Goal: Task Accomplishment & Management: Manage account settings

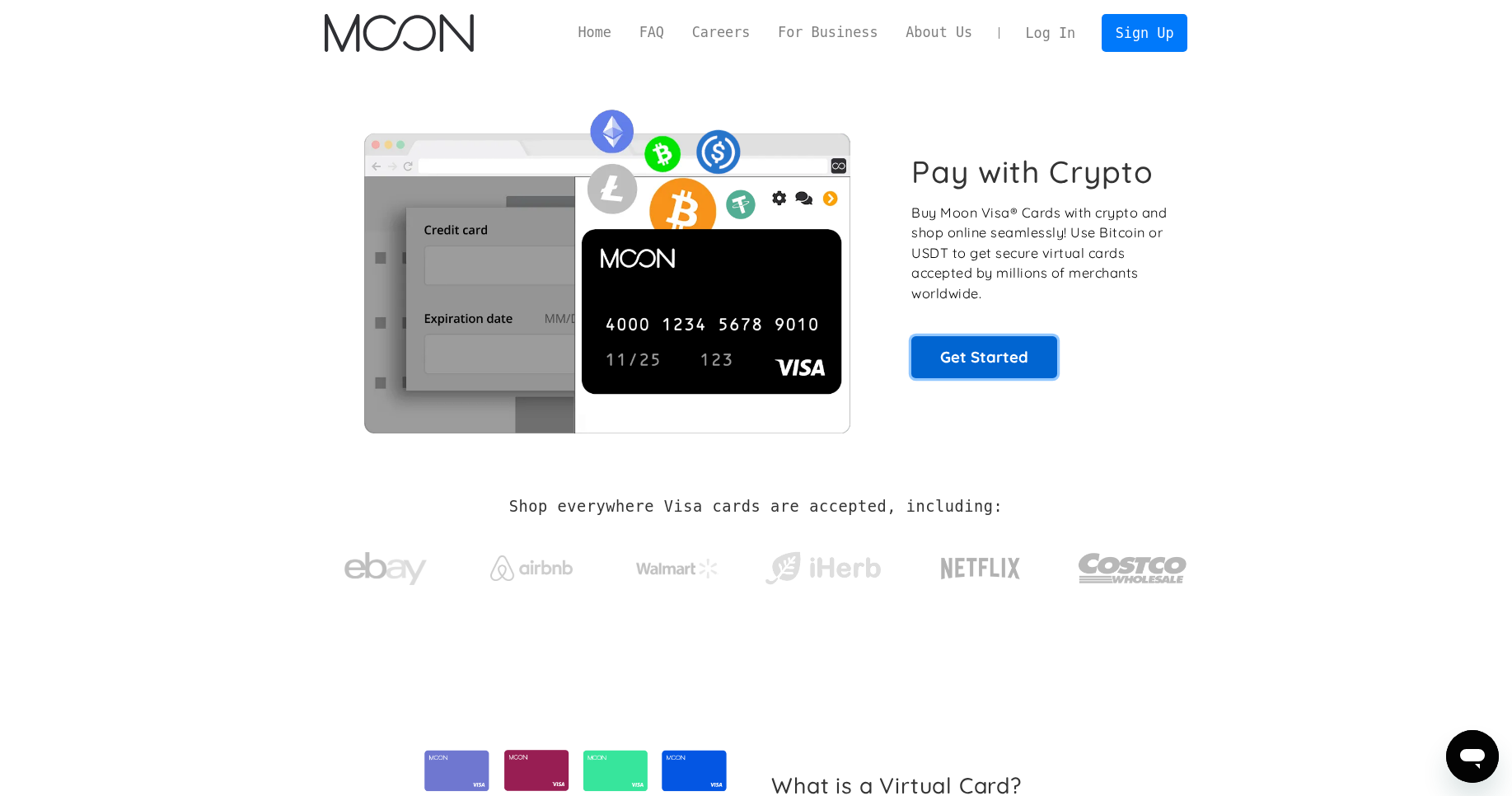
click at [945, 346] on link "Get Started" at bounding box center [984, 356] width 146 height 41
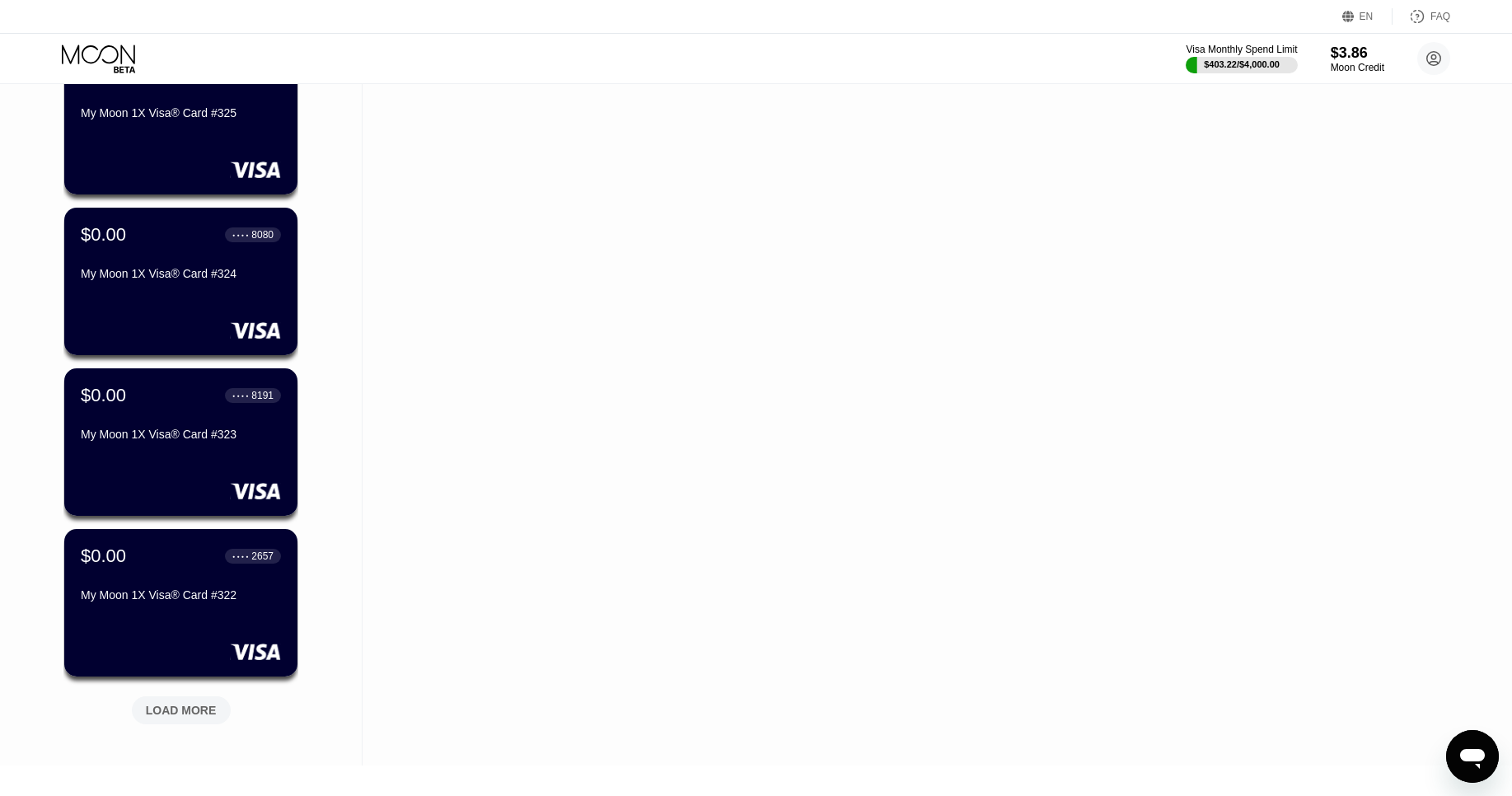
scroll to position [330, 0]
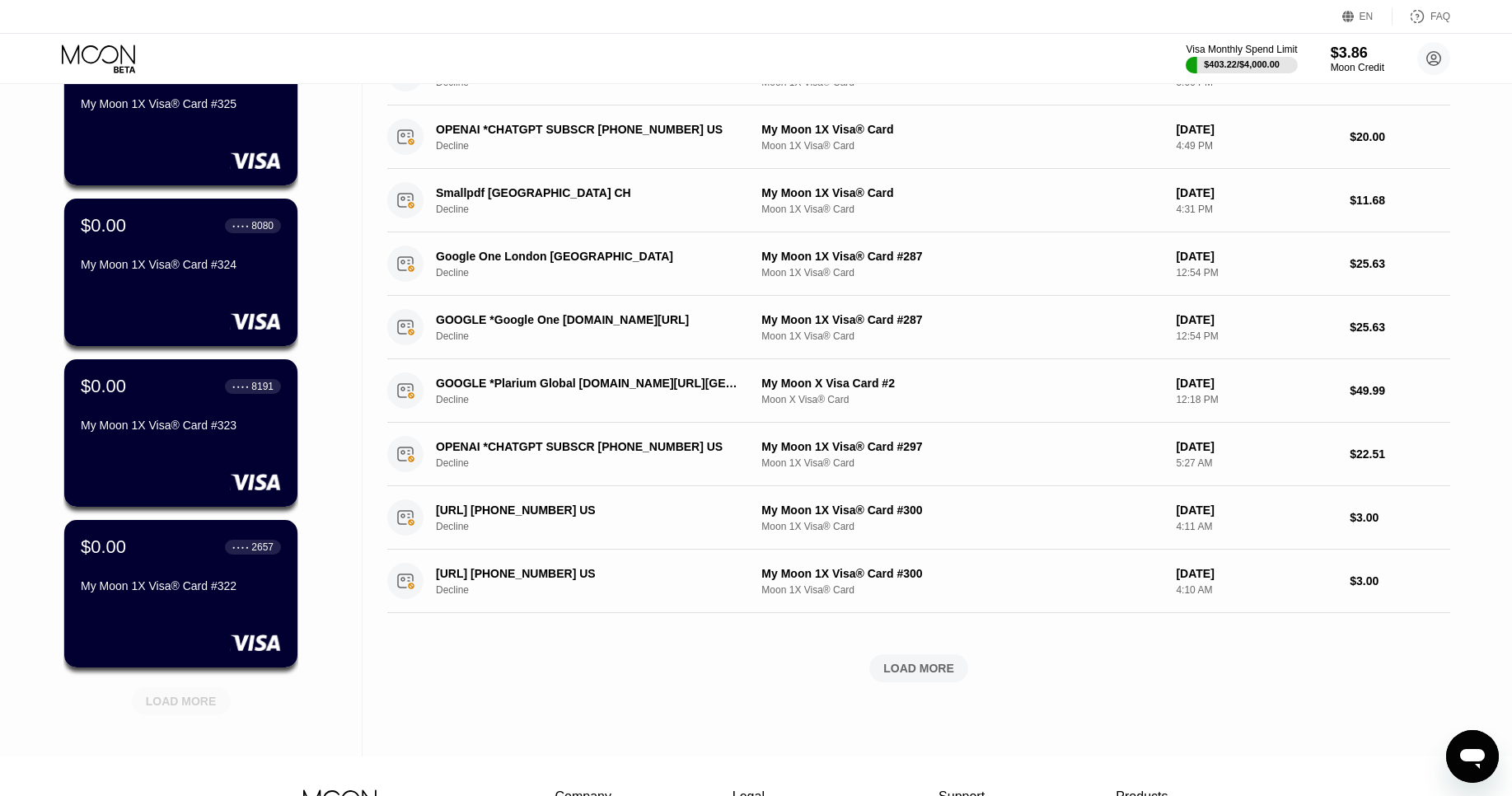
click at [191, 703] on div "LOAD MORE" at bounding box center [182, 701] width 71 height 15
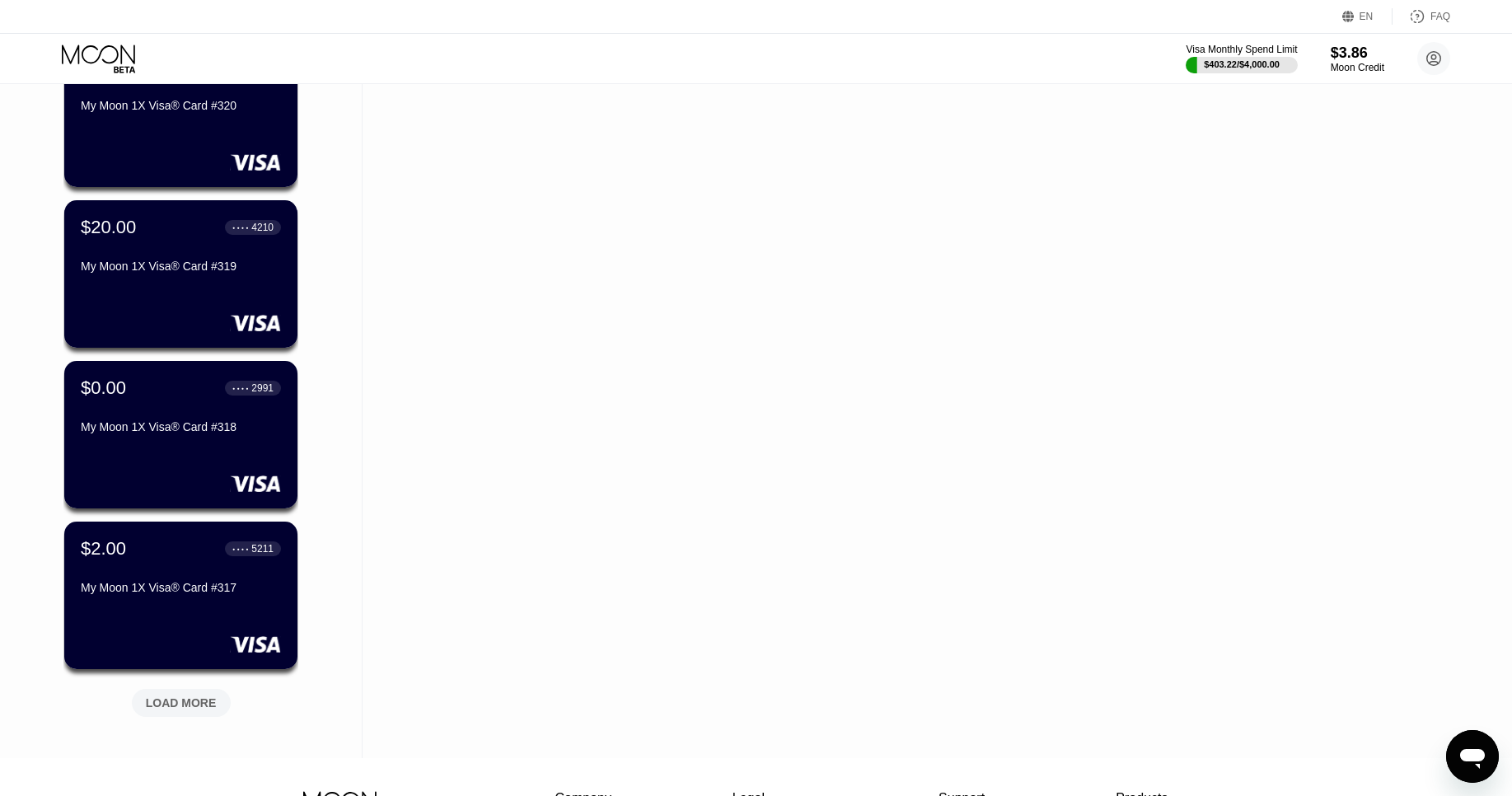
scroll to position [1135, 0]
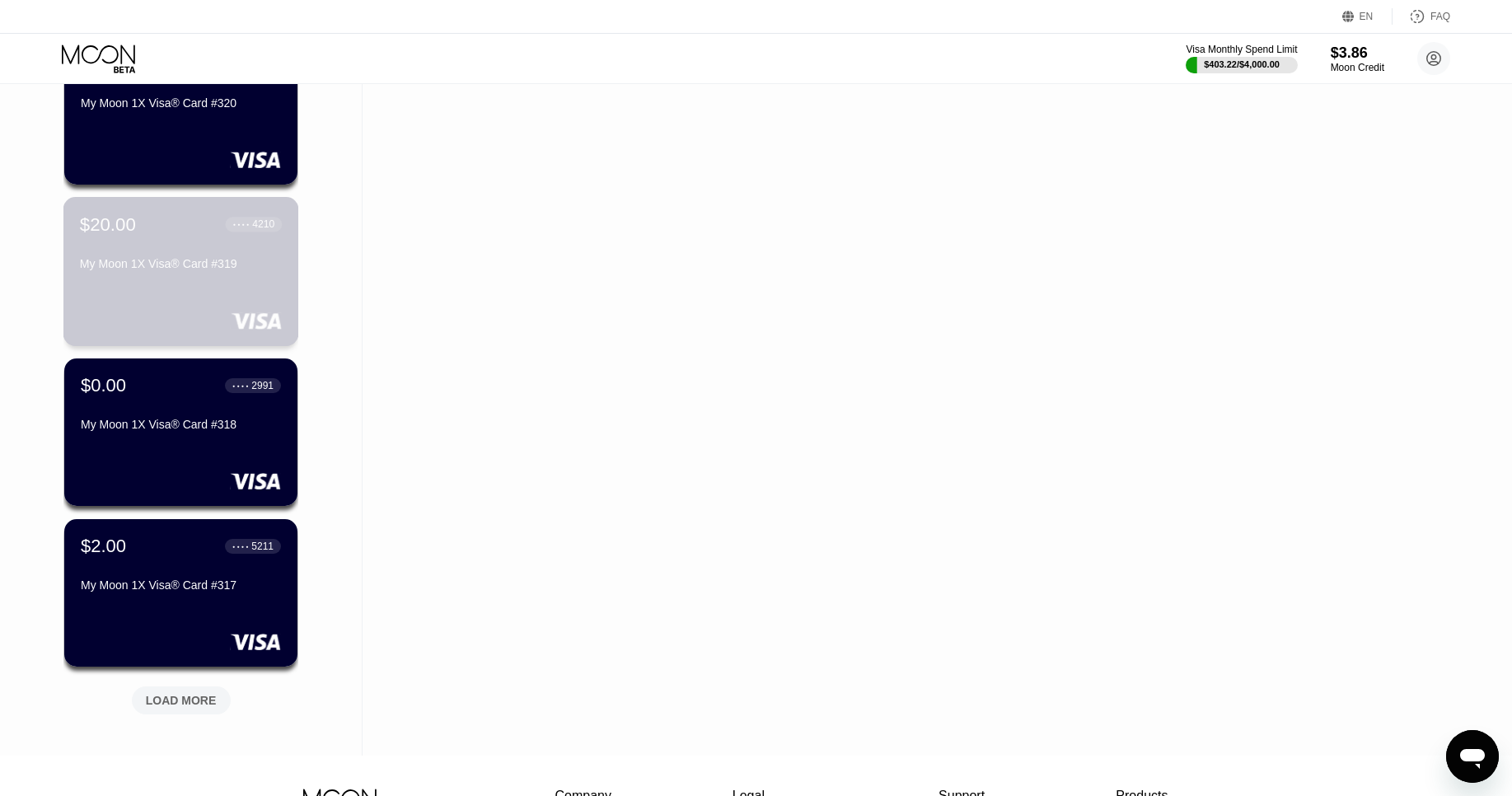
click at [161, 238] on div "$20.00 ● ● ● ● 4210 My Moon 1X Visa® Card #319" at bounding box center [181, 245] width 201 height 63
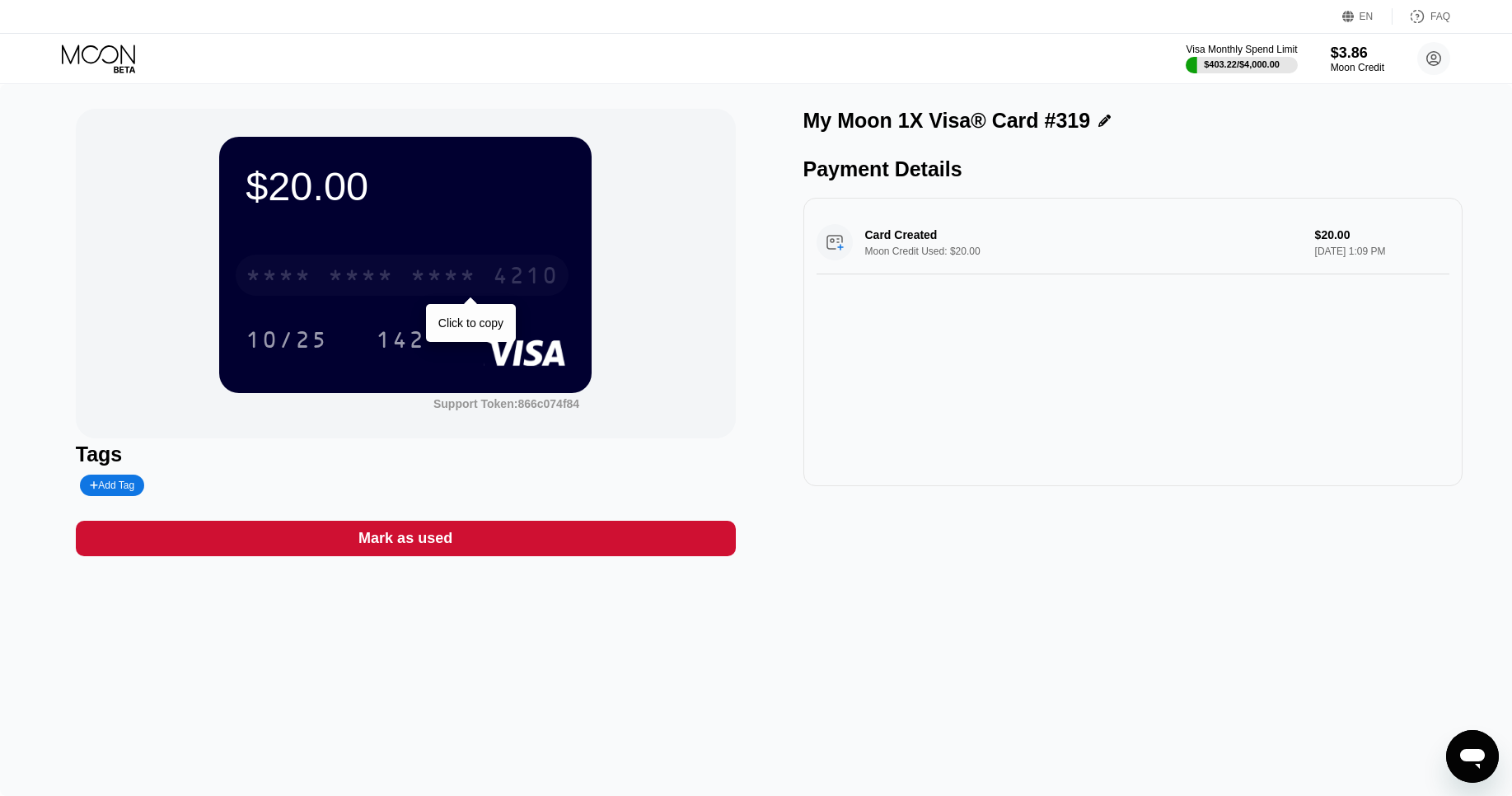
click at [432, 262] on div "* * * * * * * * * * * * 4210" at bounding box center [401, 275] width 333 height 41
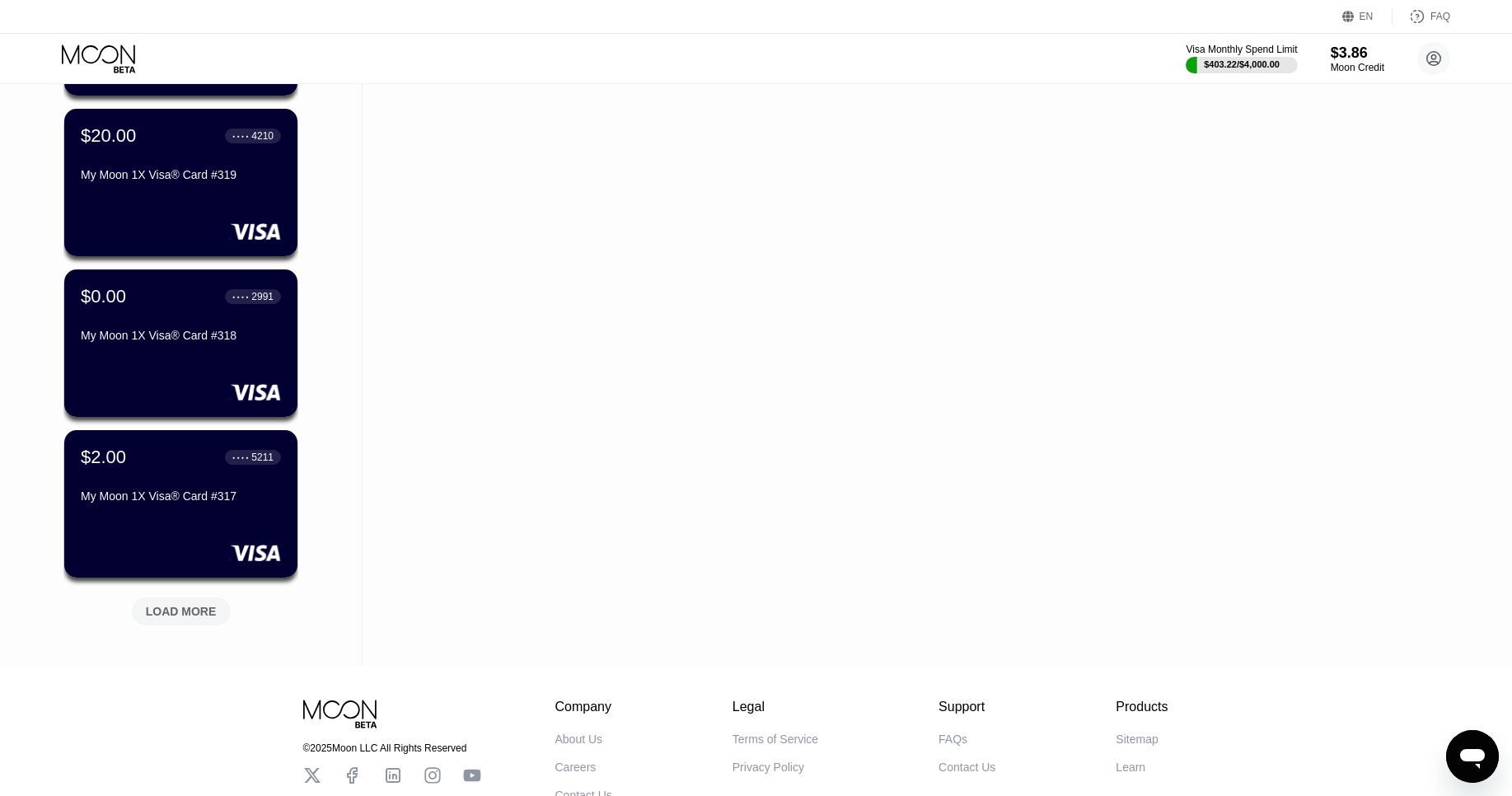
scroll to position [1223, 0]
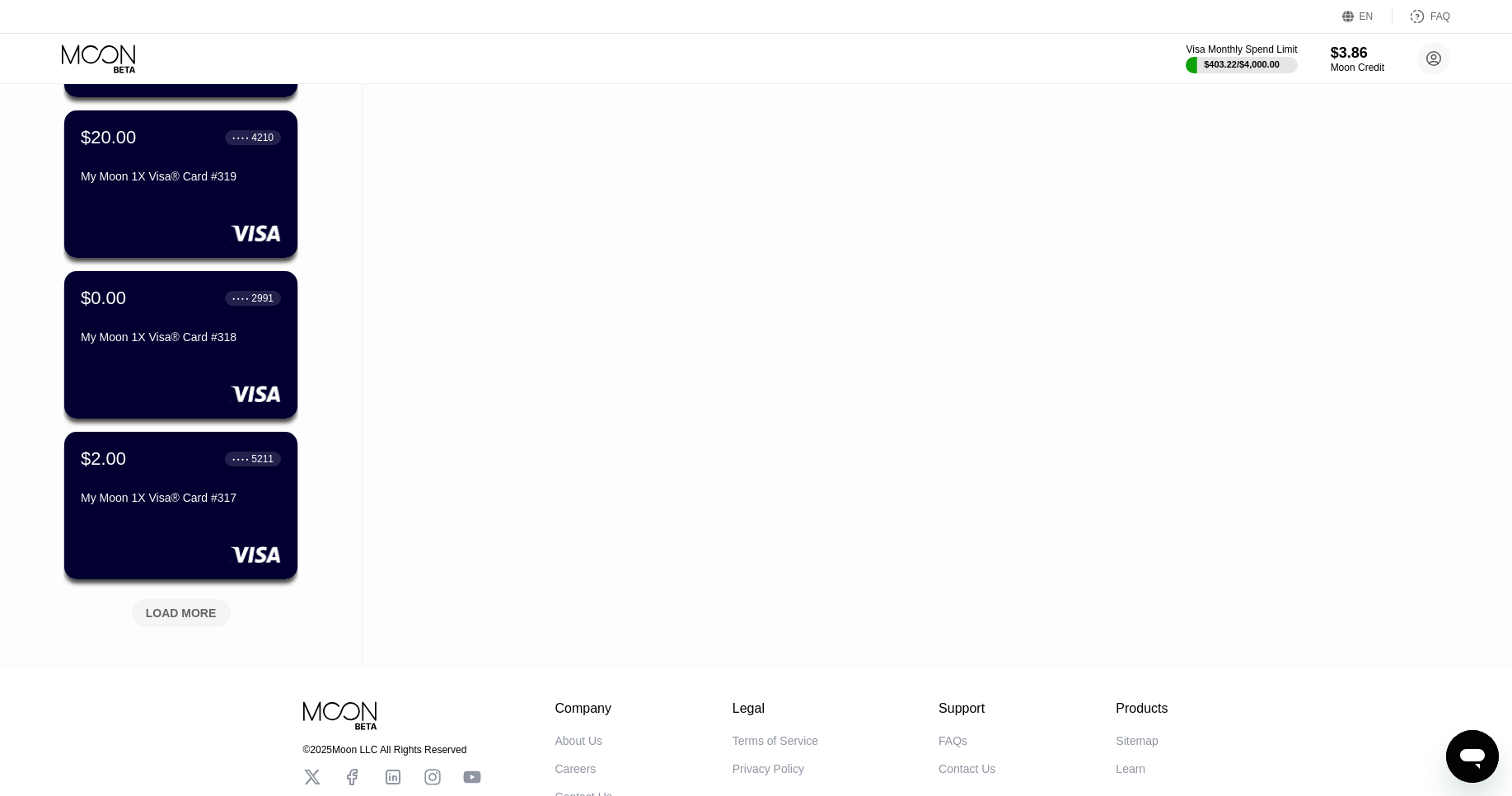
click at [200, 617] on div "LOAD MORE" at bounding box center [182, 613] width 71 height 15
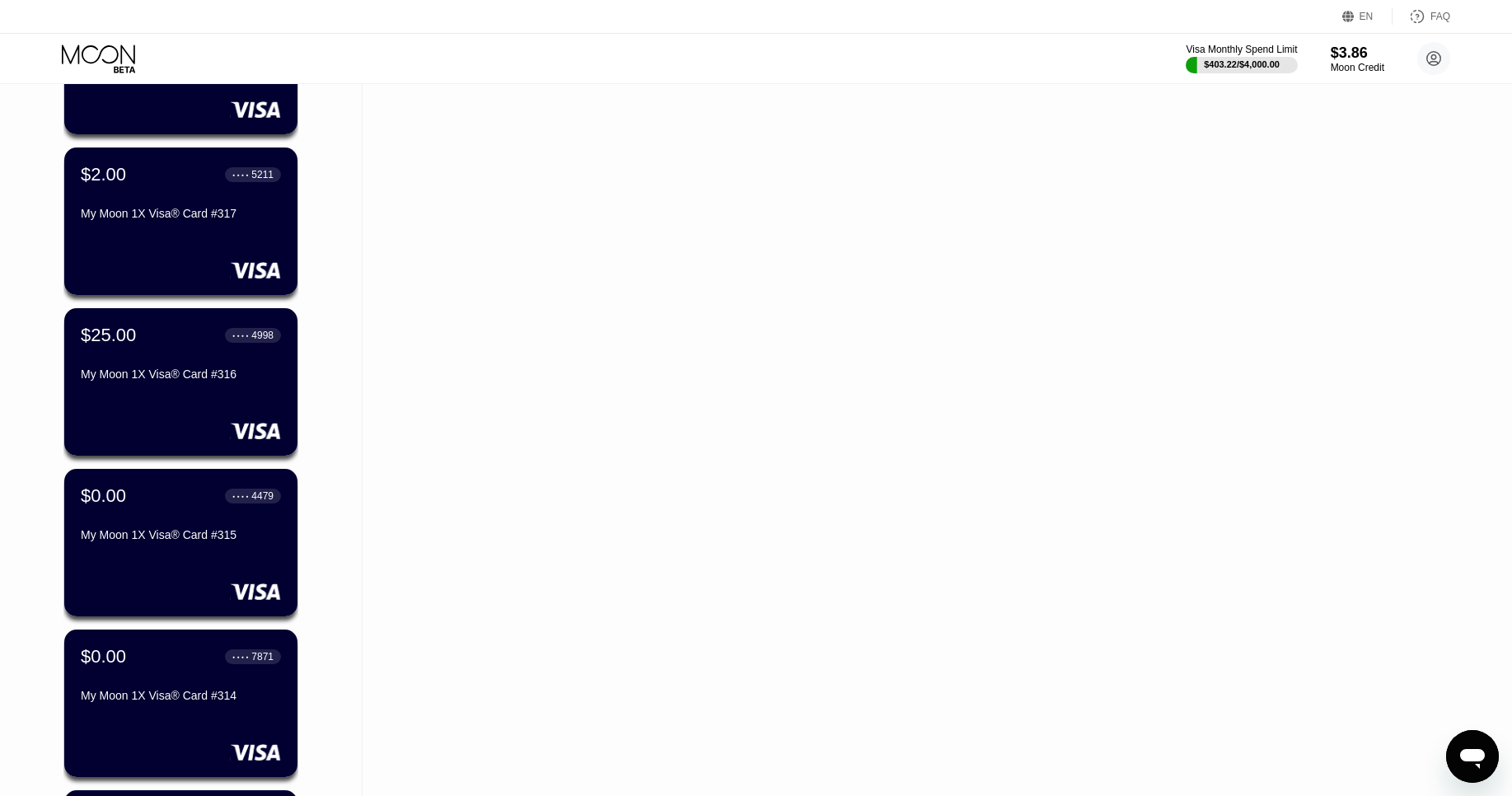
scroll to position [1488, 0]
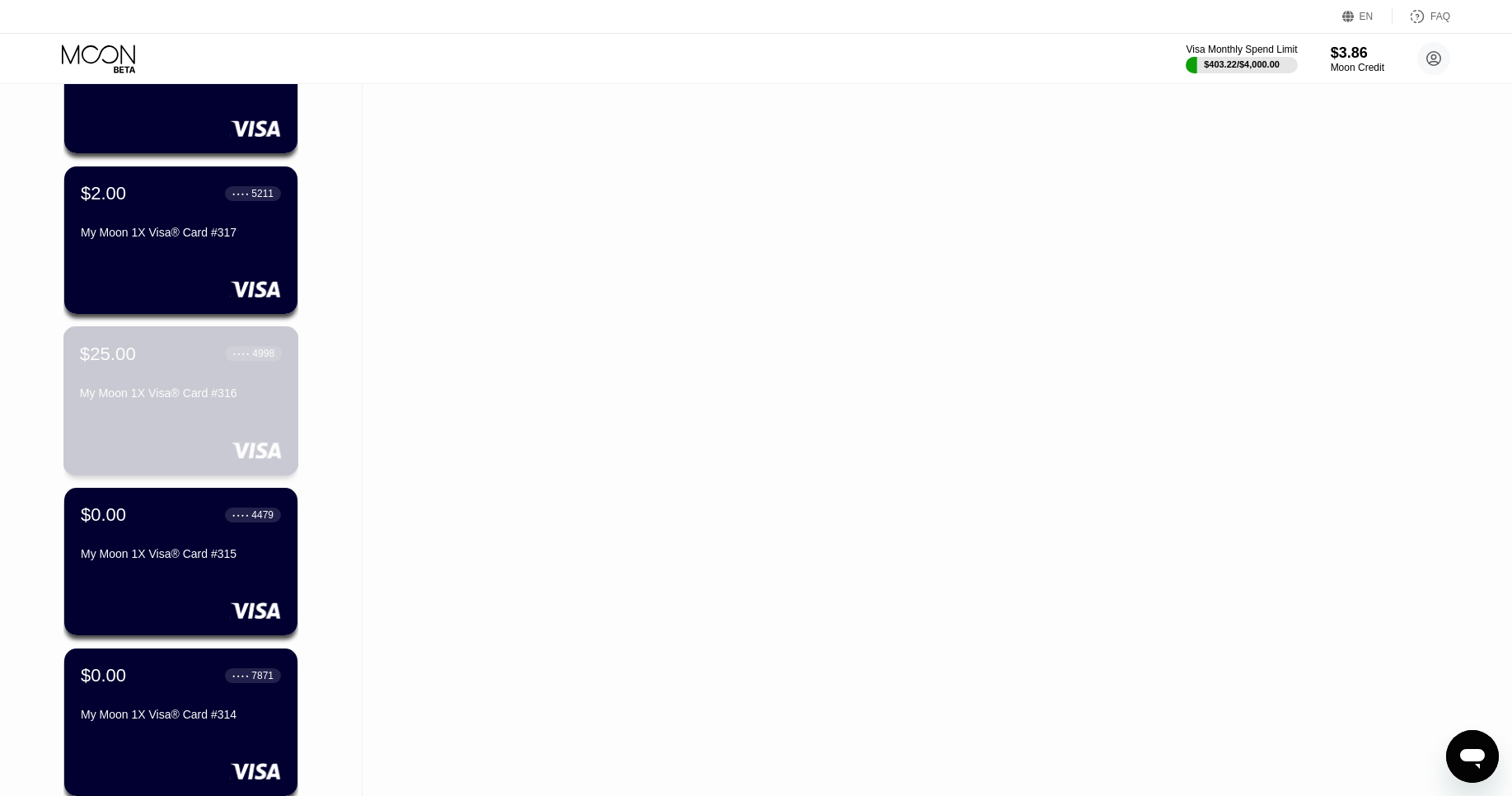
click at [141, 373] on div "$25.00 ● ● ● ● 4998 My Moon 1X Visa® Card #316" at bounding box center [181, 375] width 201 height 63
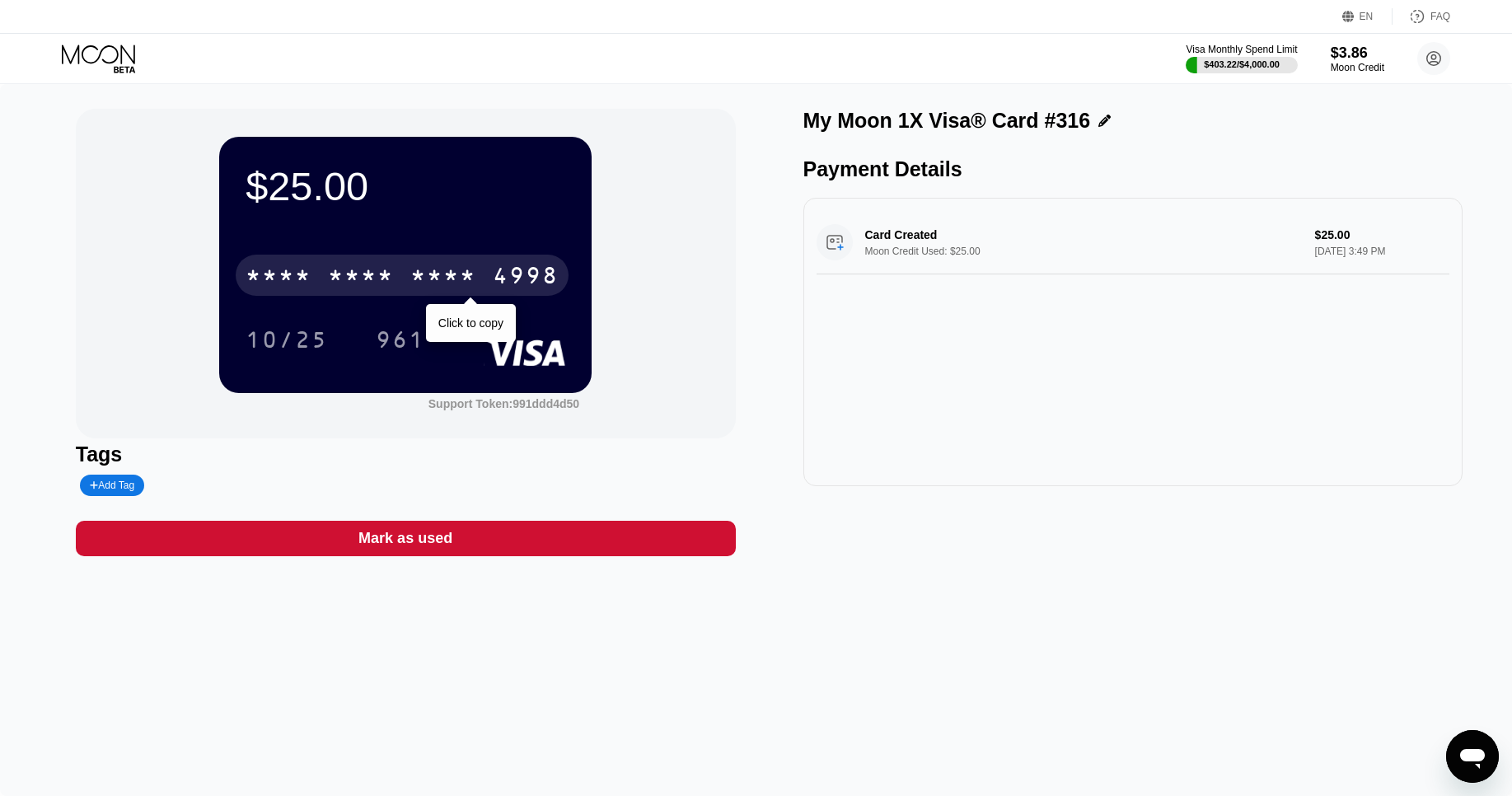
click at [445, 284] on div "* * * *" at bounding box center [443, 277] width 66 height 26
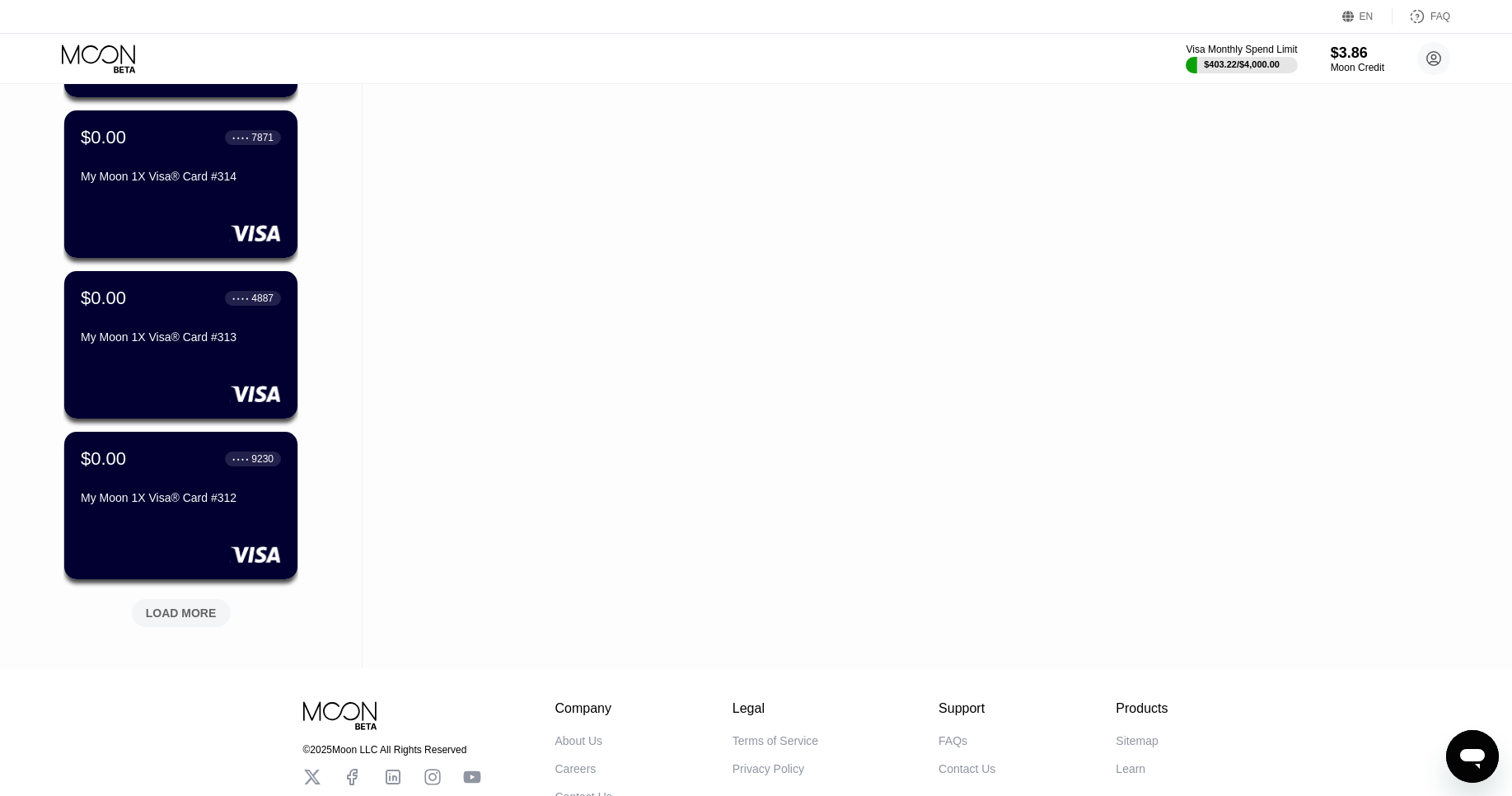
scroll to position [2047, 0]
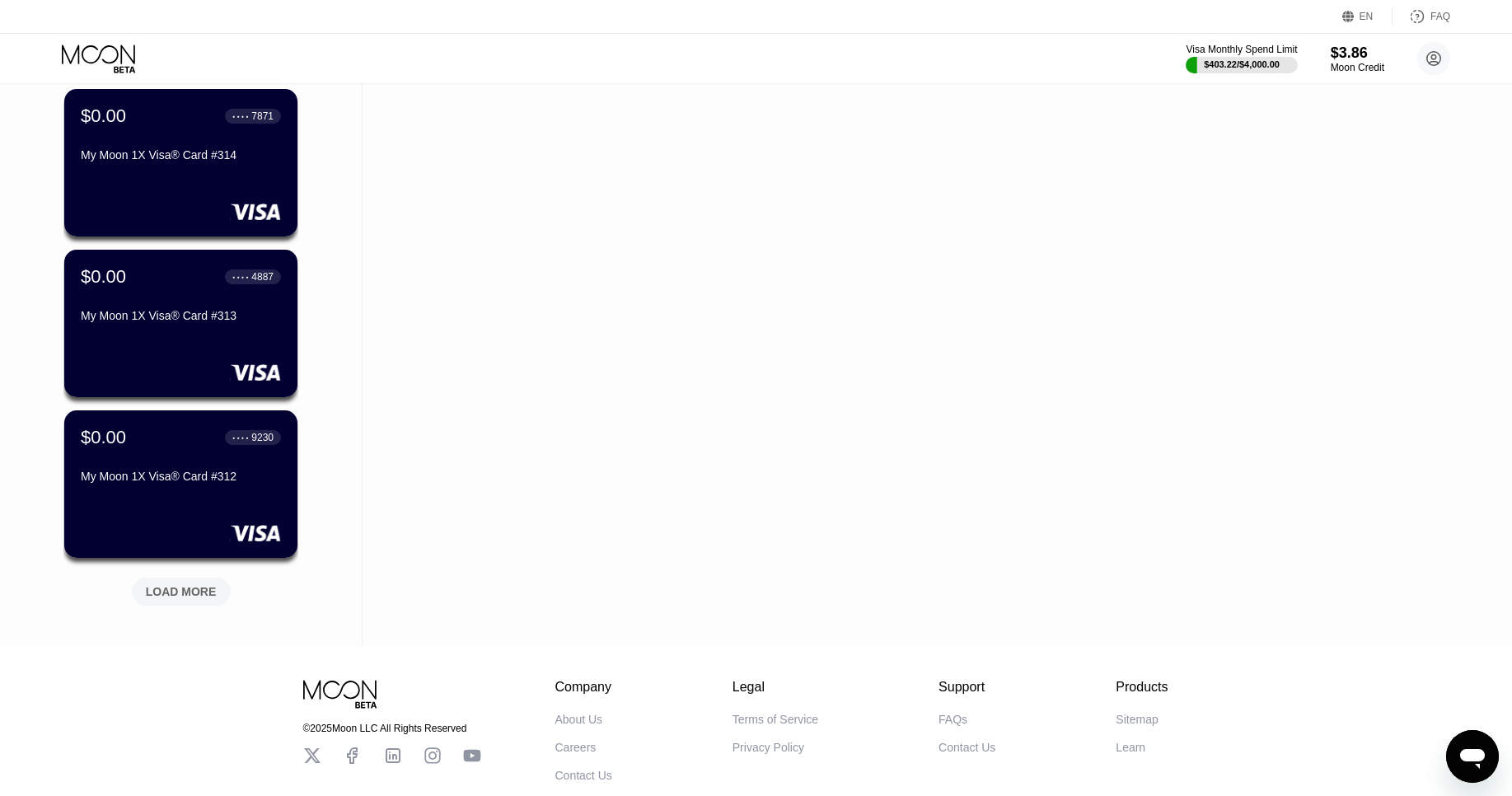
click at [174, 595] on div "LOAD MORE" at bounding box center [182, 592] width 71 height 15
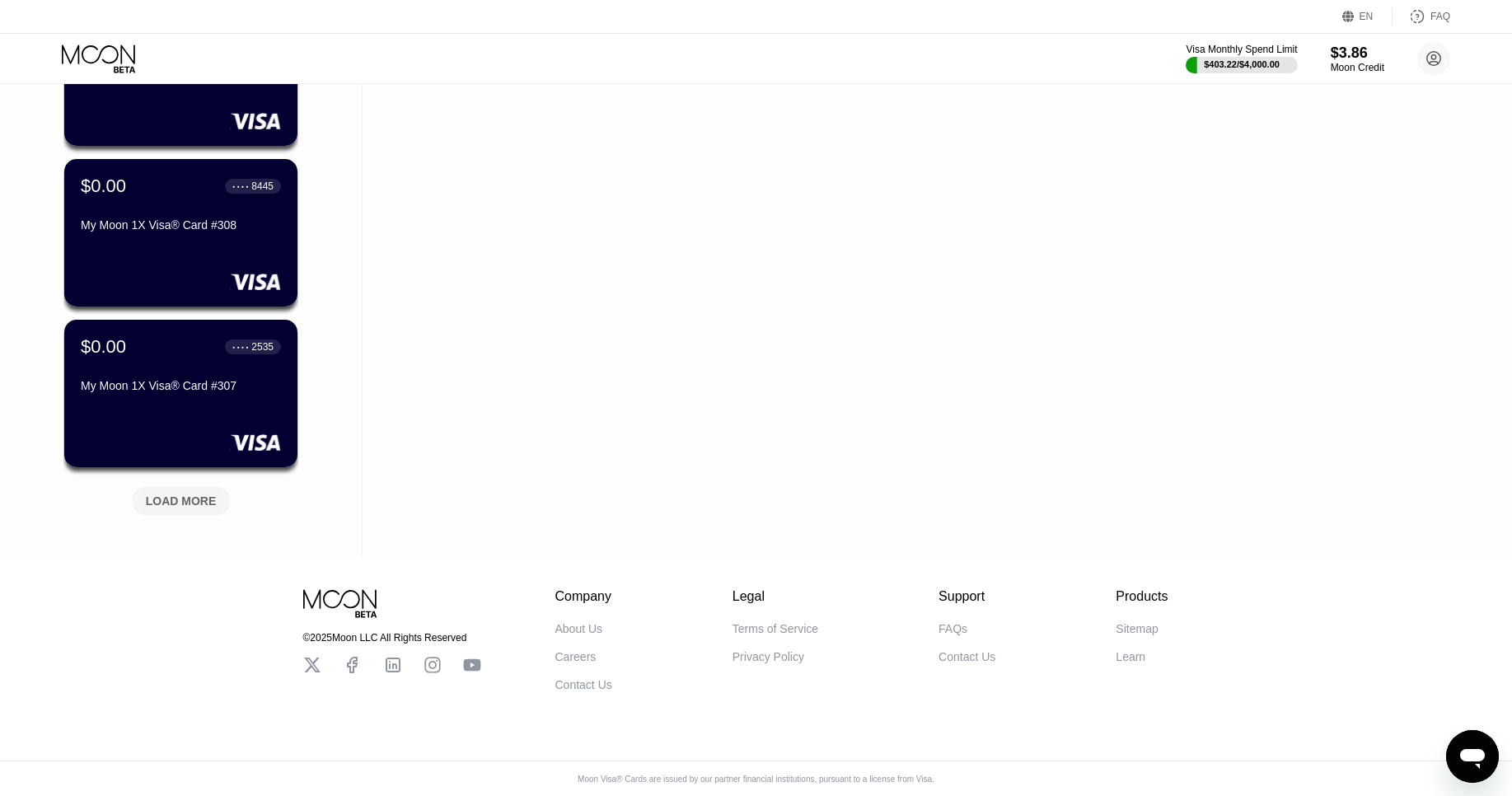
scroll to position [2942, 0]
click at [161, 487] on div "LOAD MORE" at bounding box center [182, 501] width 99 height 28
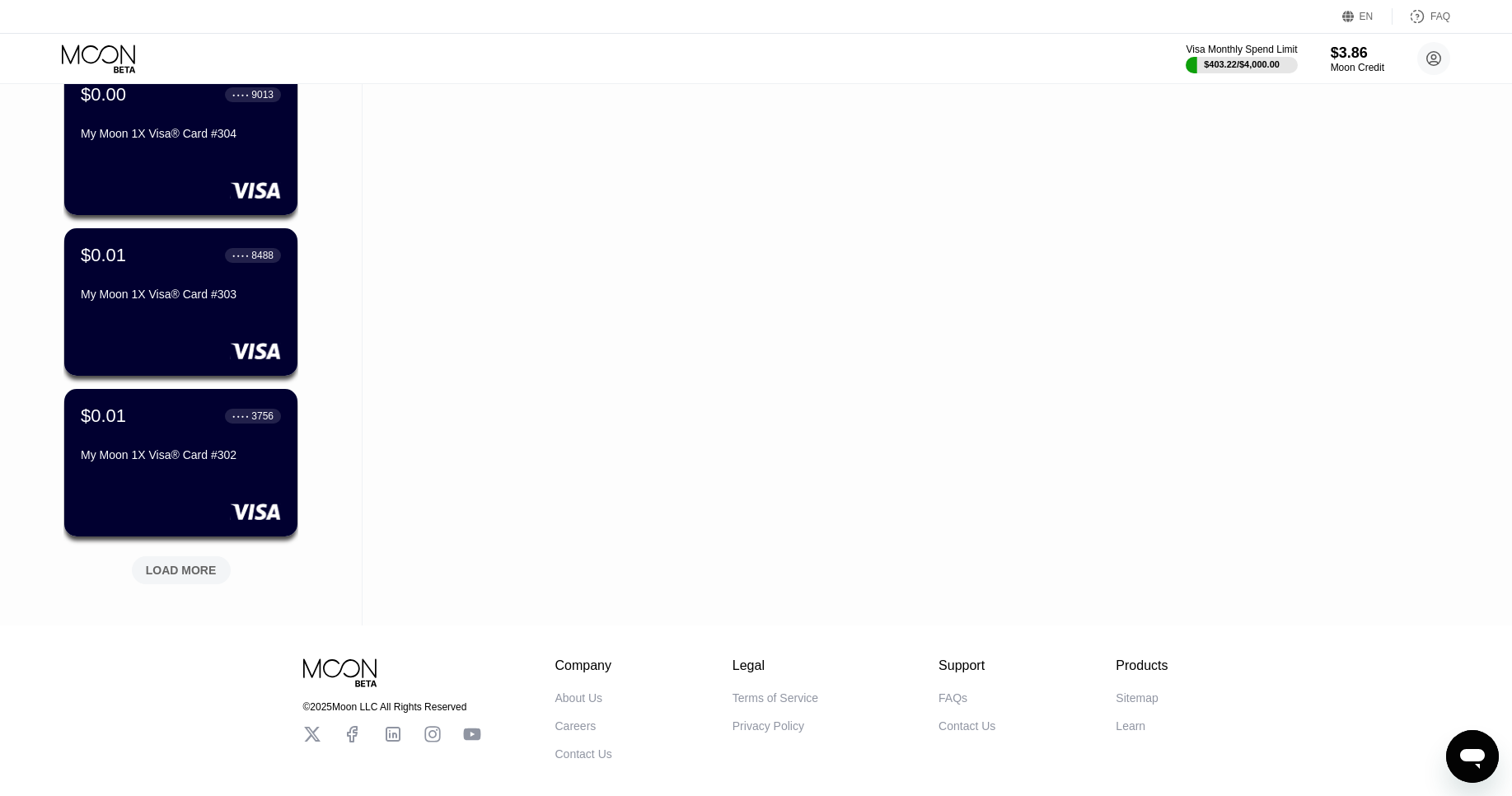
scroll to position [3674, 0]
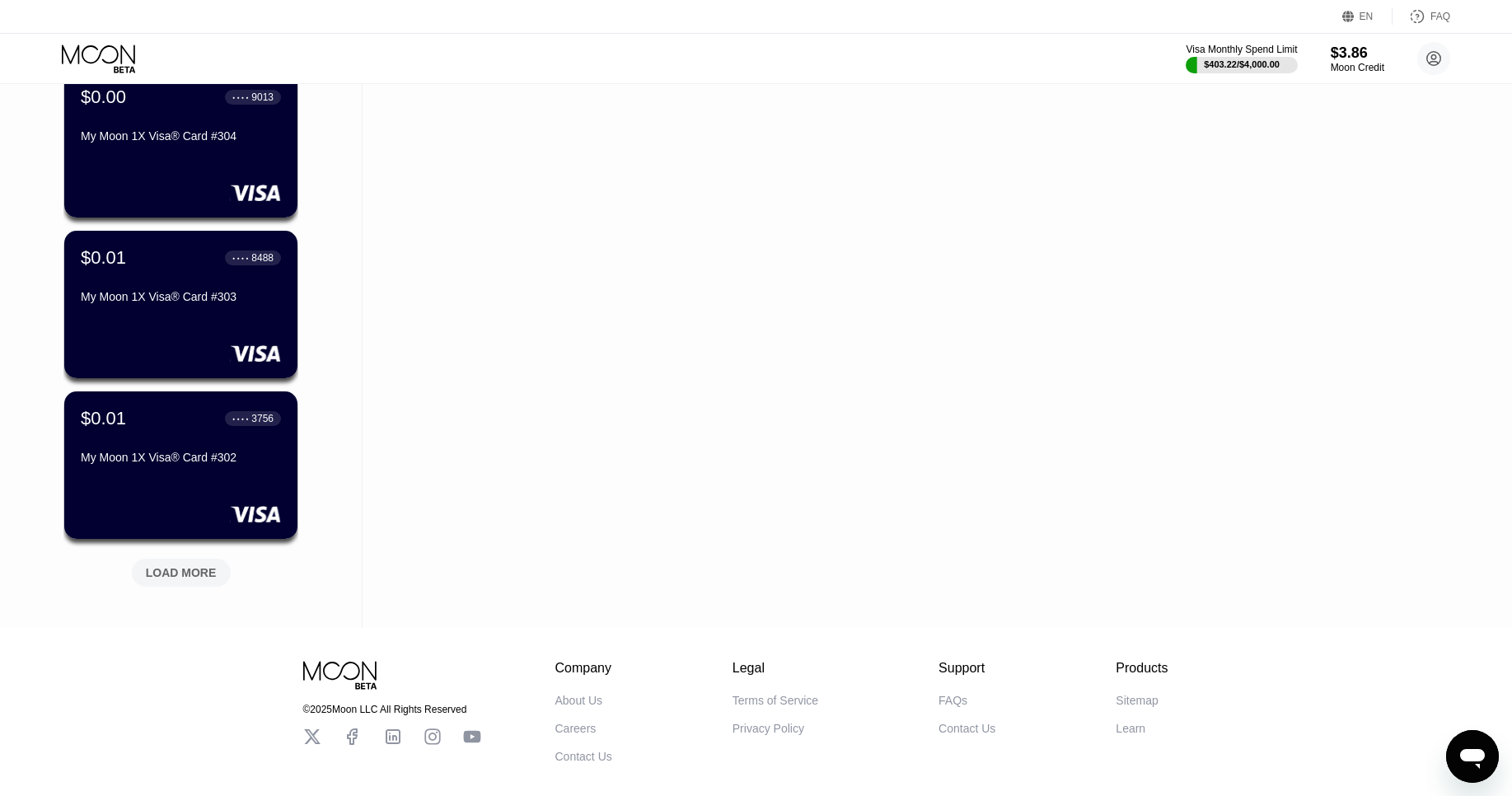
click at [184, 571] on div "LOAD MORE" at bounding box center [182, 573] width 71 height 15
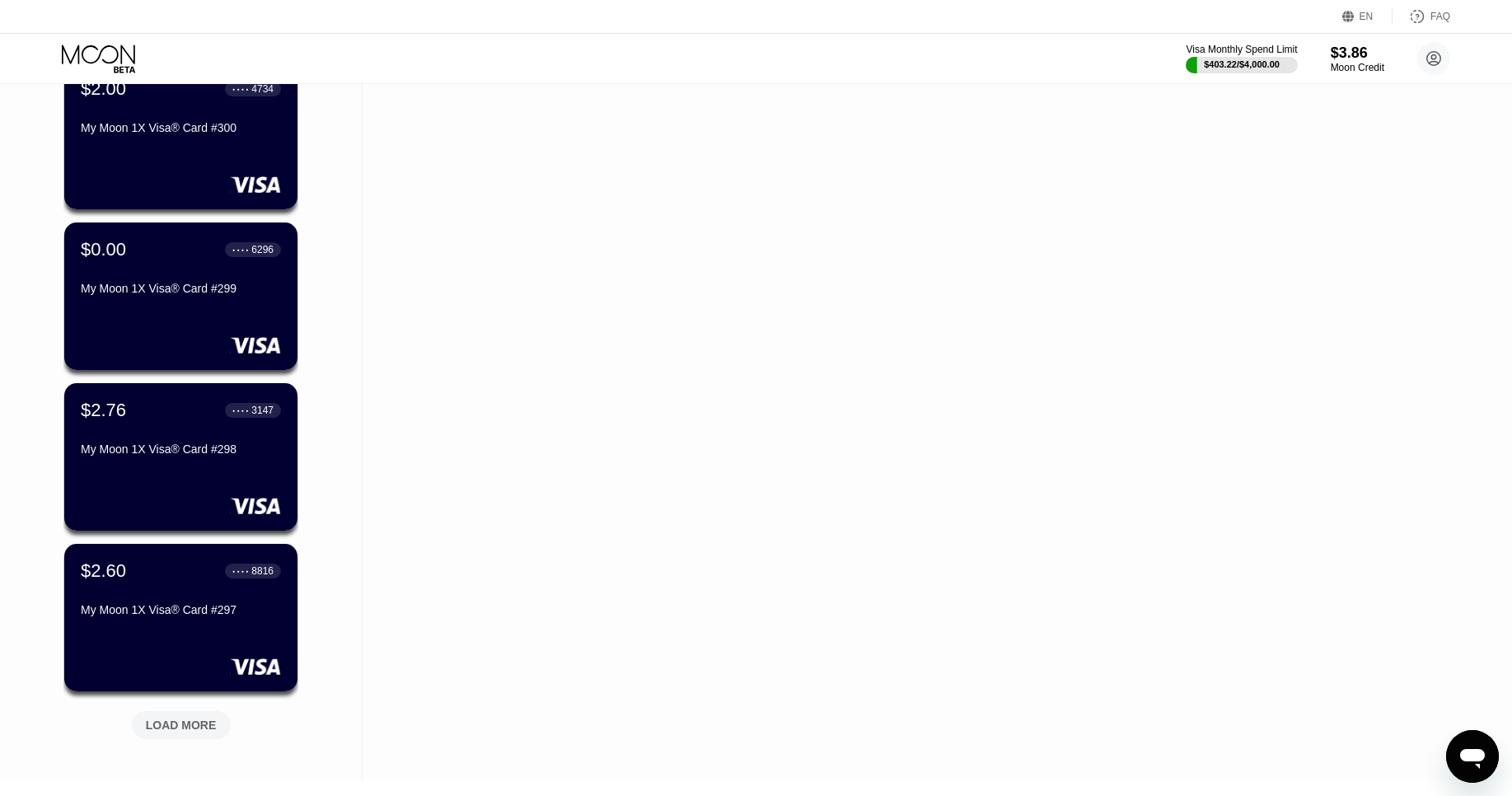
scroll to position [4359, 0]
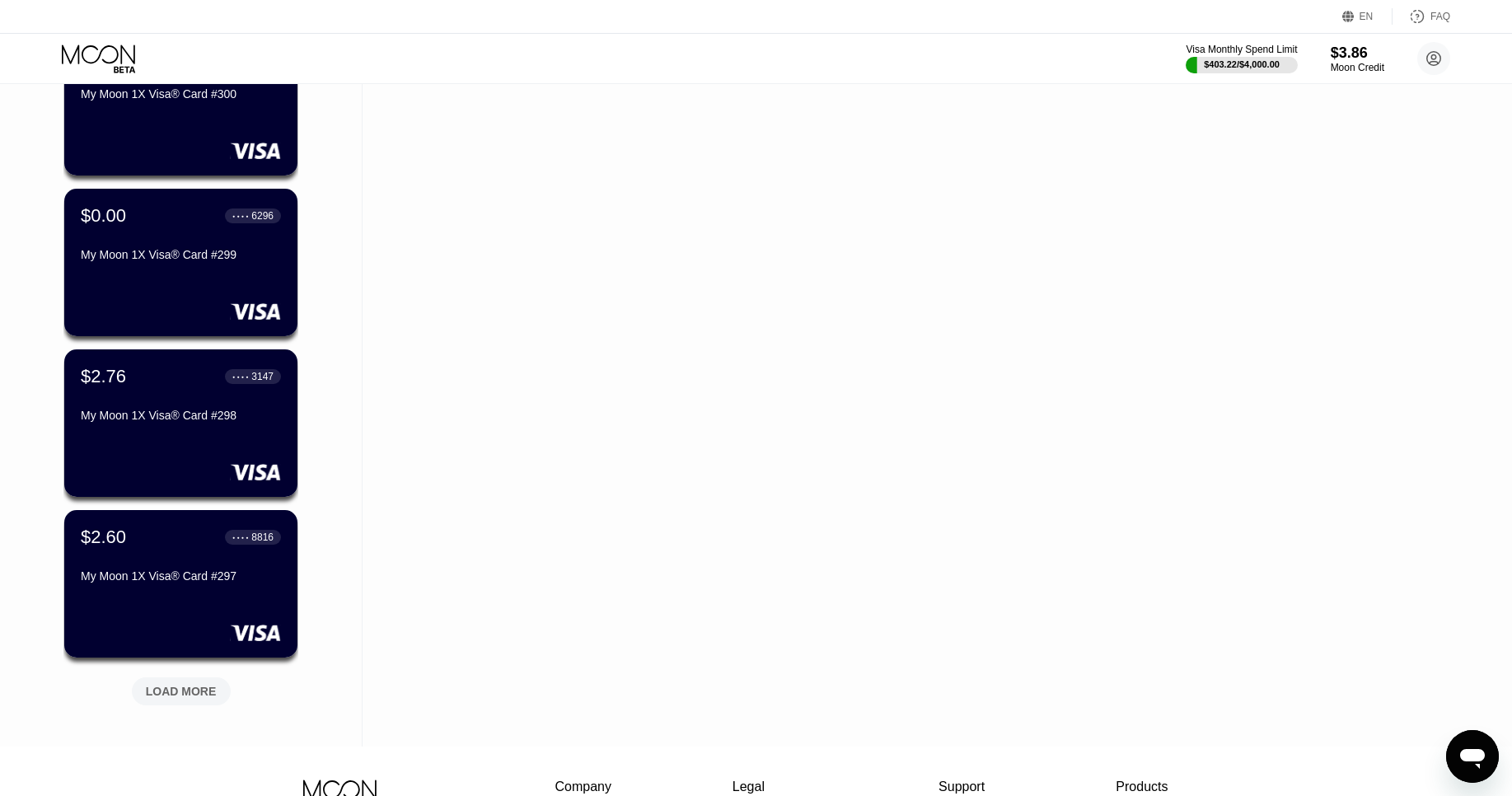
click at [184, 699] on div "LOAD MORE" at bounding box center [182, 692] width 99 height 28
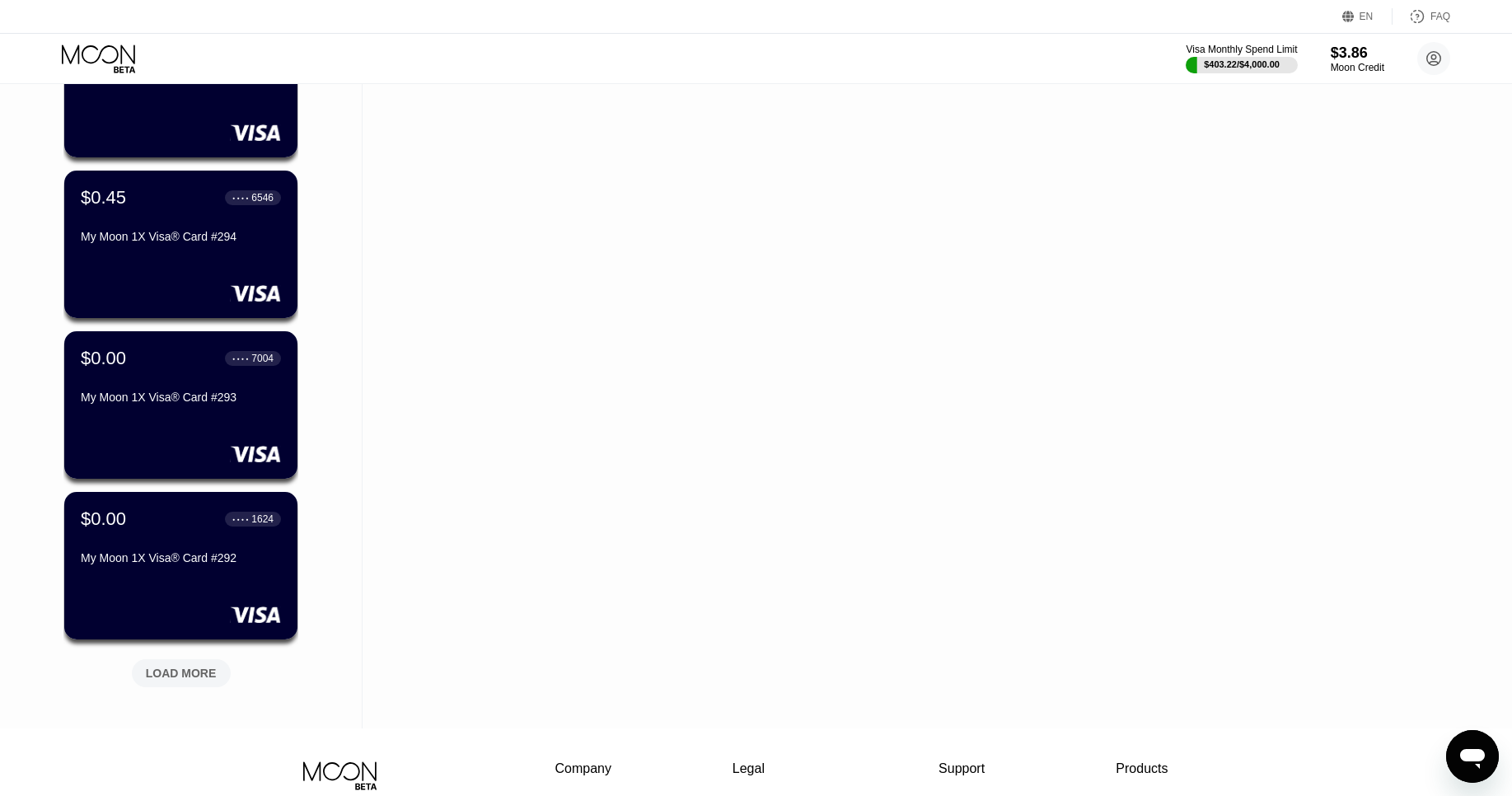
scroll to position [5181, 0]
click at [169, 680] on div "LOAD MORE" at bounding box center [182, 673] width 99 height 28
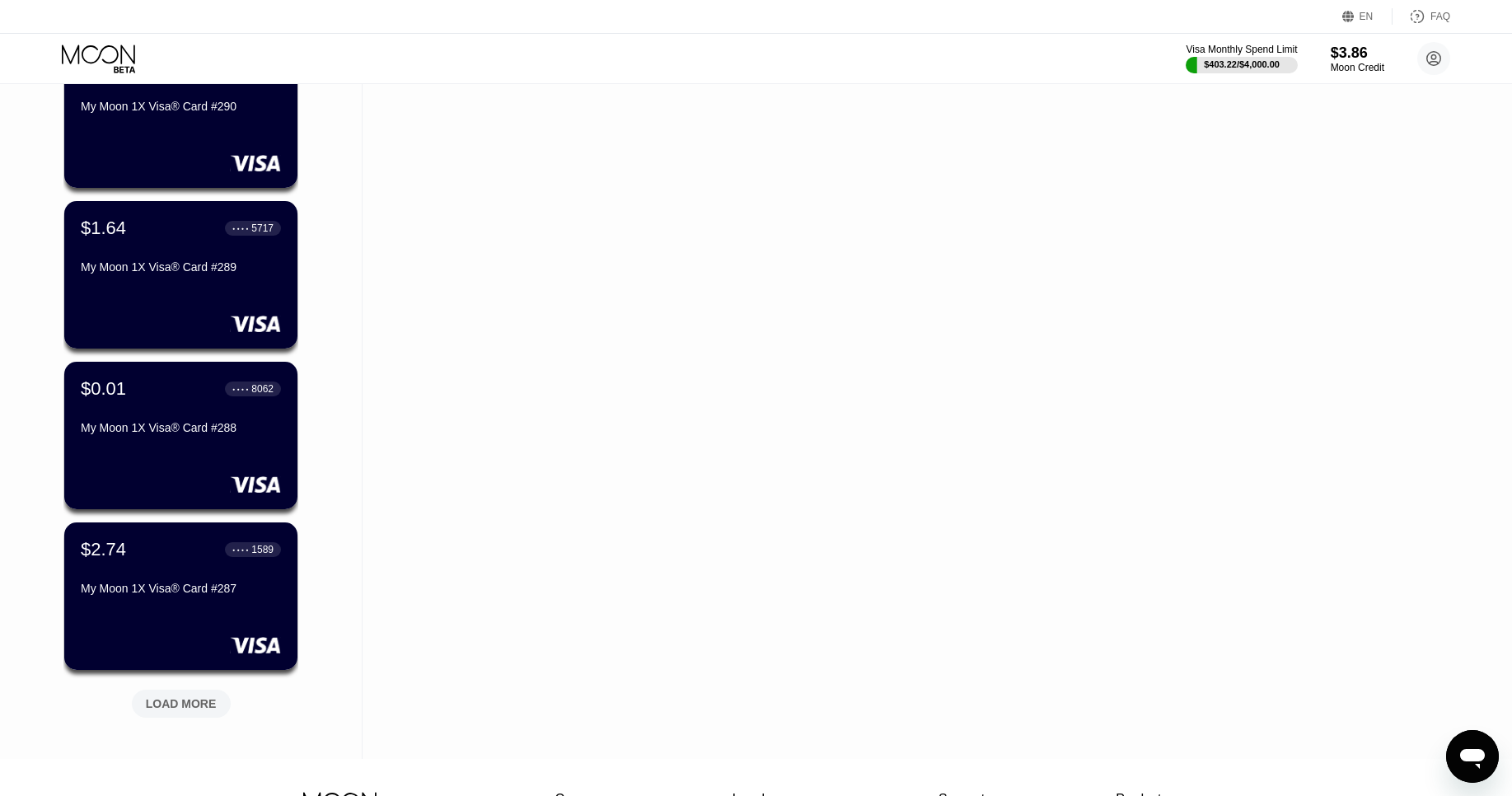
scroll to position [5954, 0]
click at [194, 700] on div "LOAD MORE" at bounding box center [182, 703] width 71 height 15
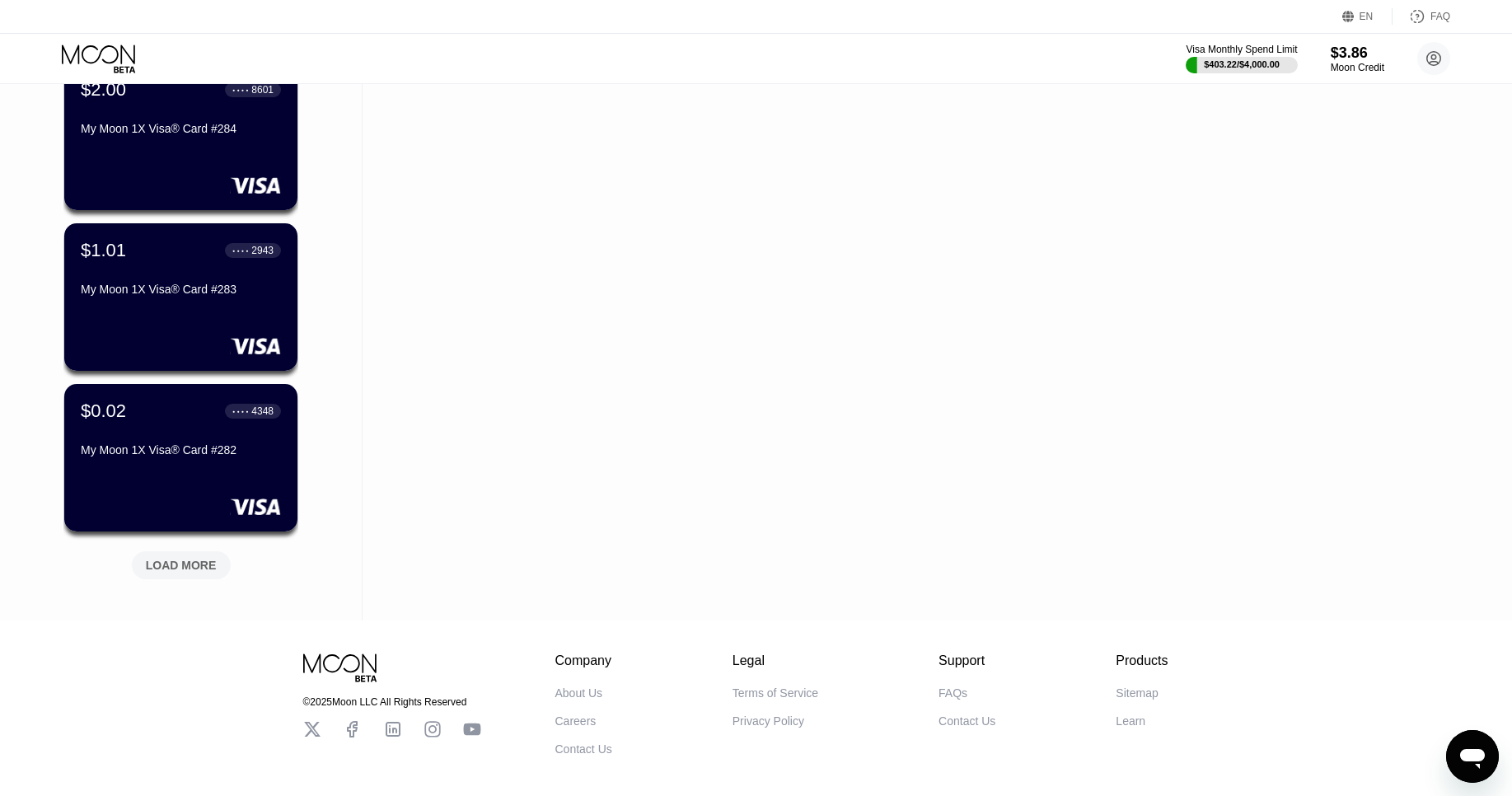
scroll to position [6901, 0]
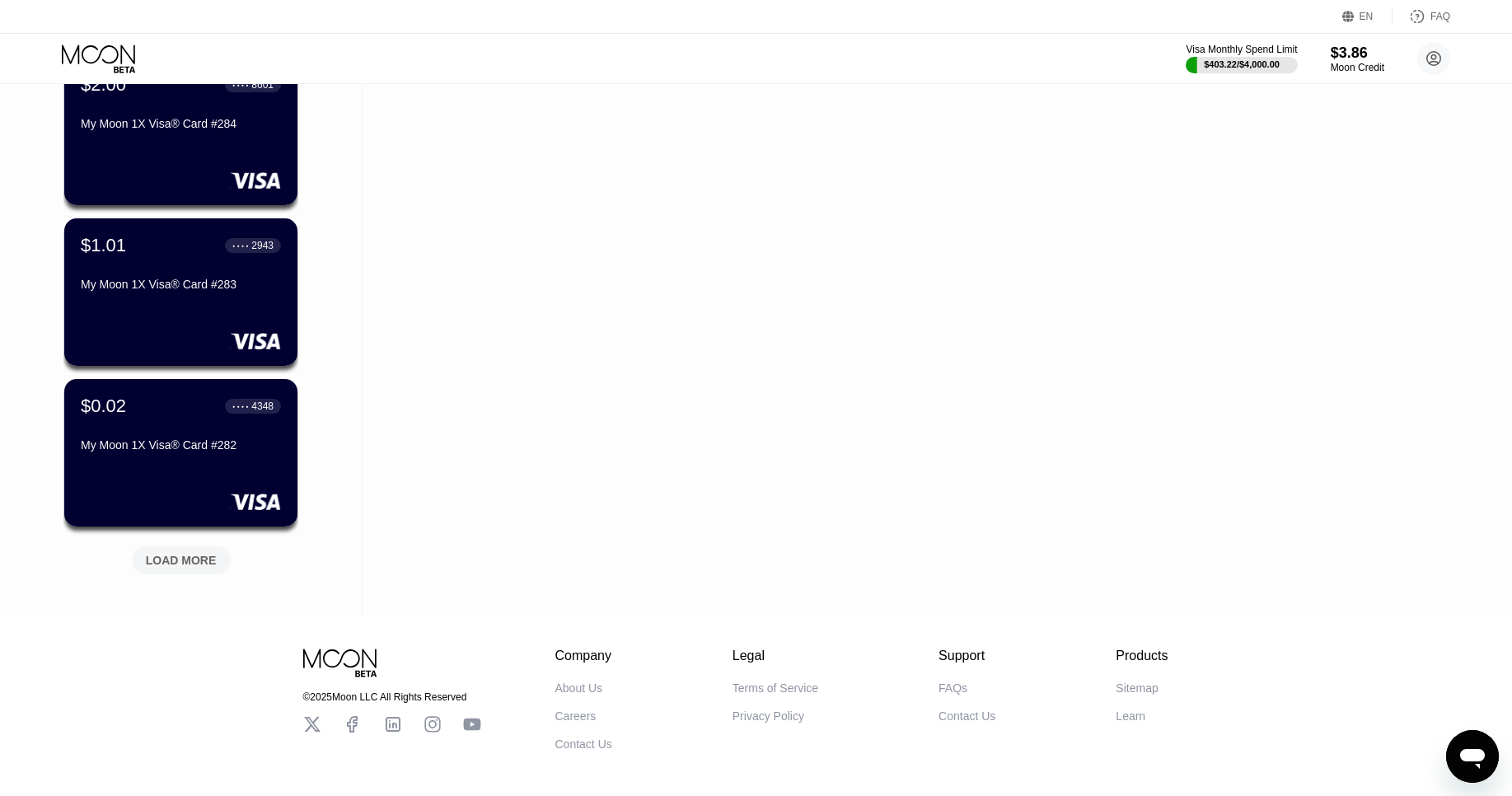
click at [168, 566] on div "LOAD MORE" at bounding box center [182, 560] width 71 height 15
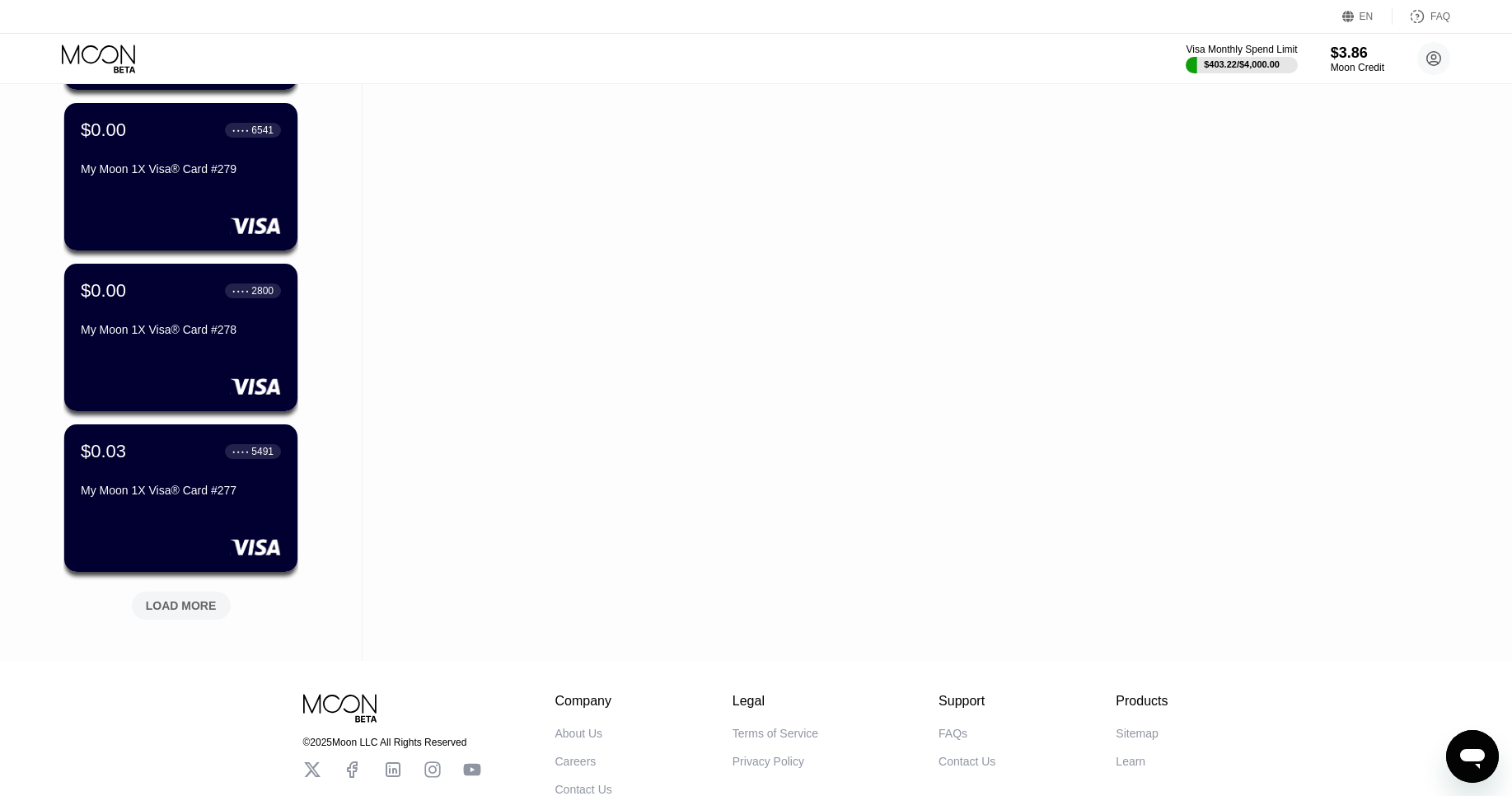
scroll to position [7679, 0]
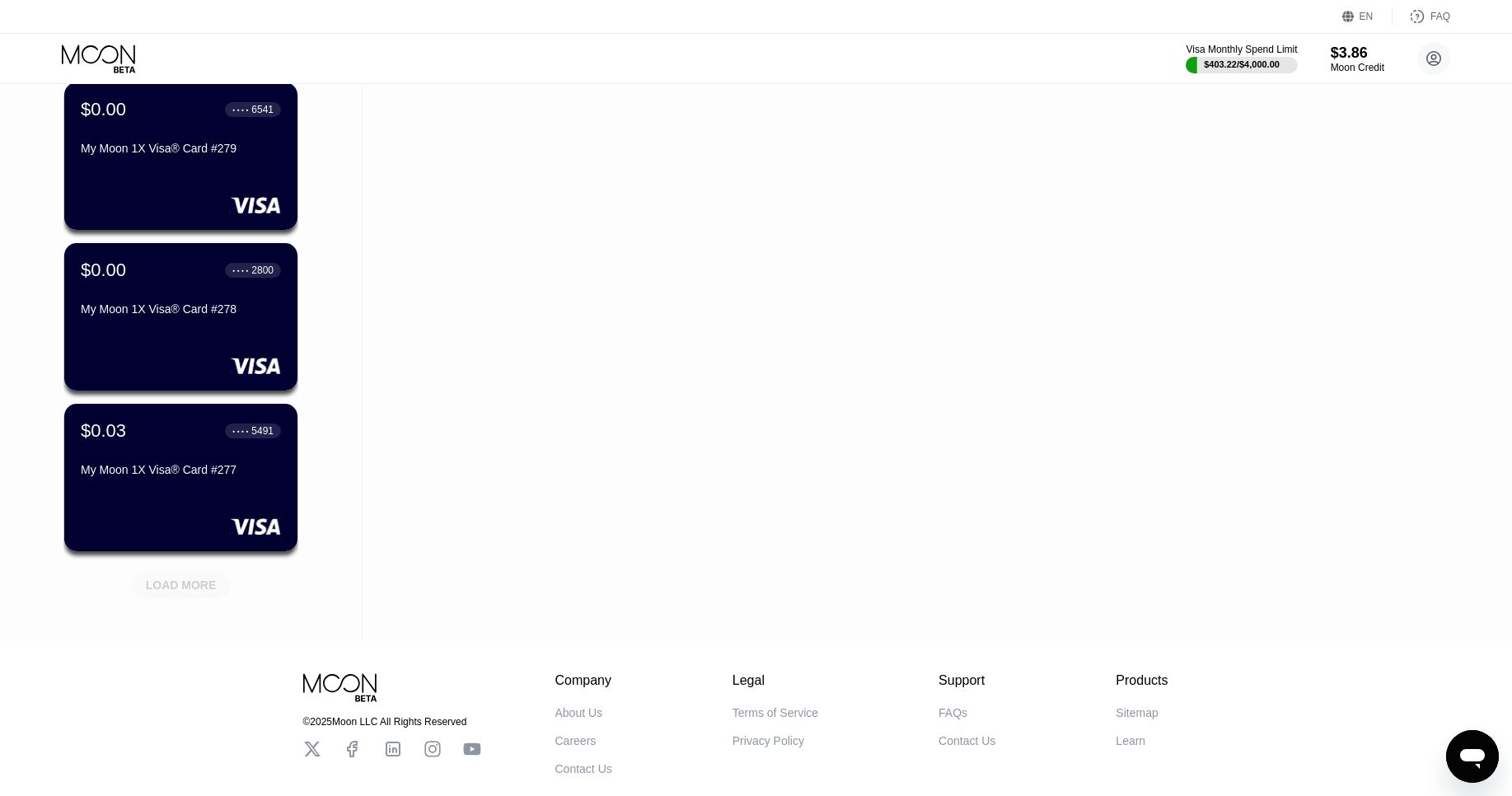
click at [168, 566] on div "LOAD MORE" at bounding box center [182, 582] width 123 height 35
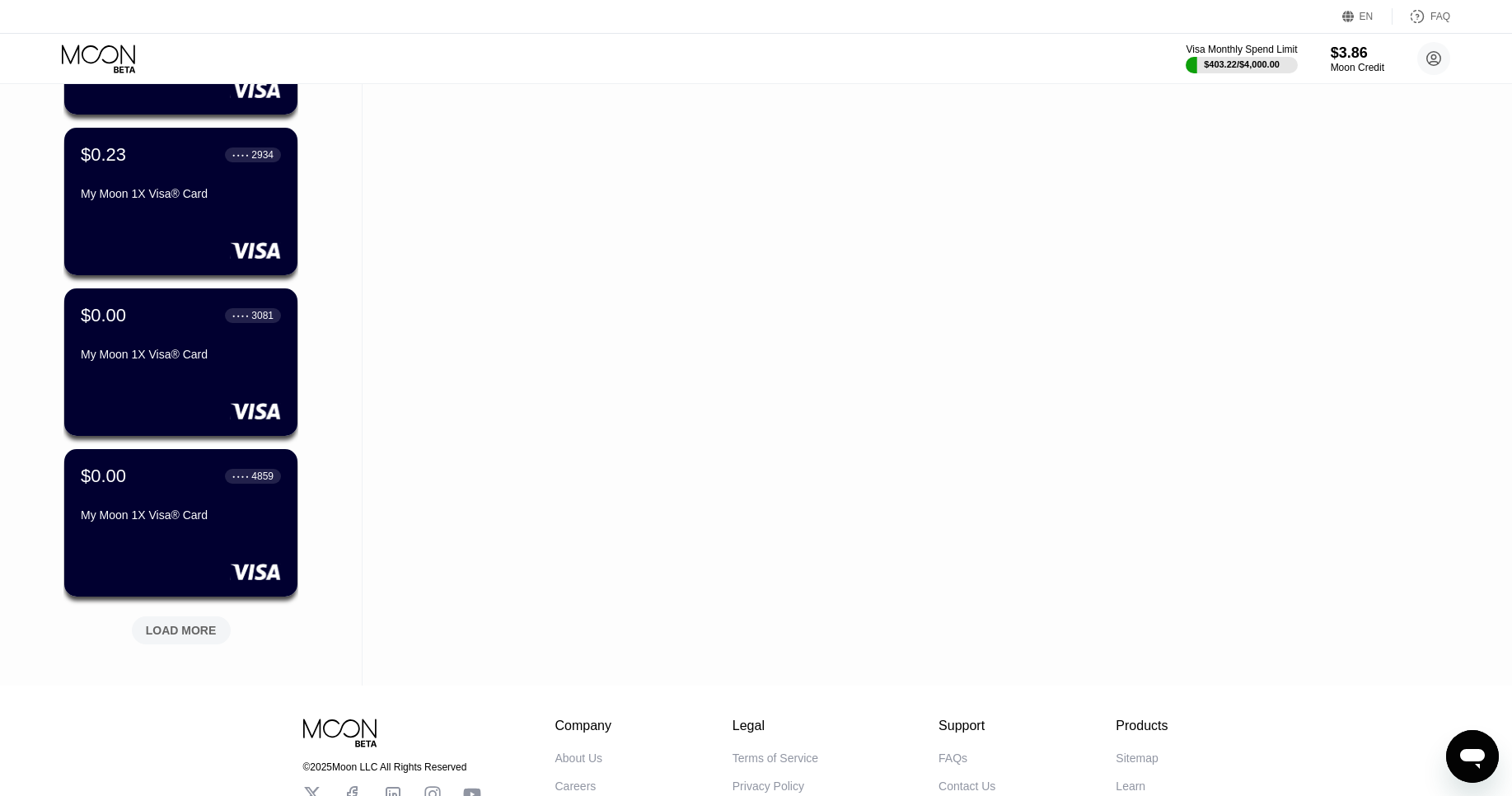
scroll to position [8440, 0]
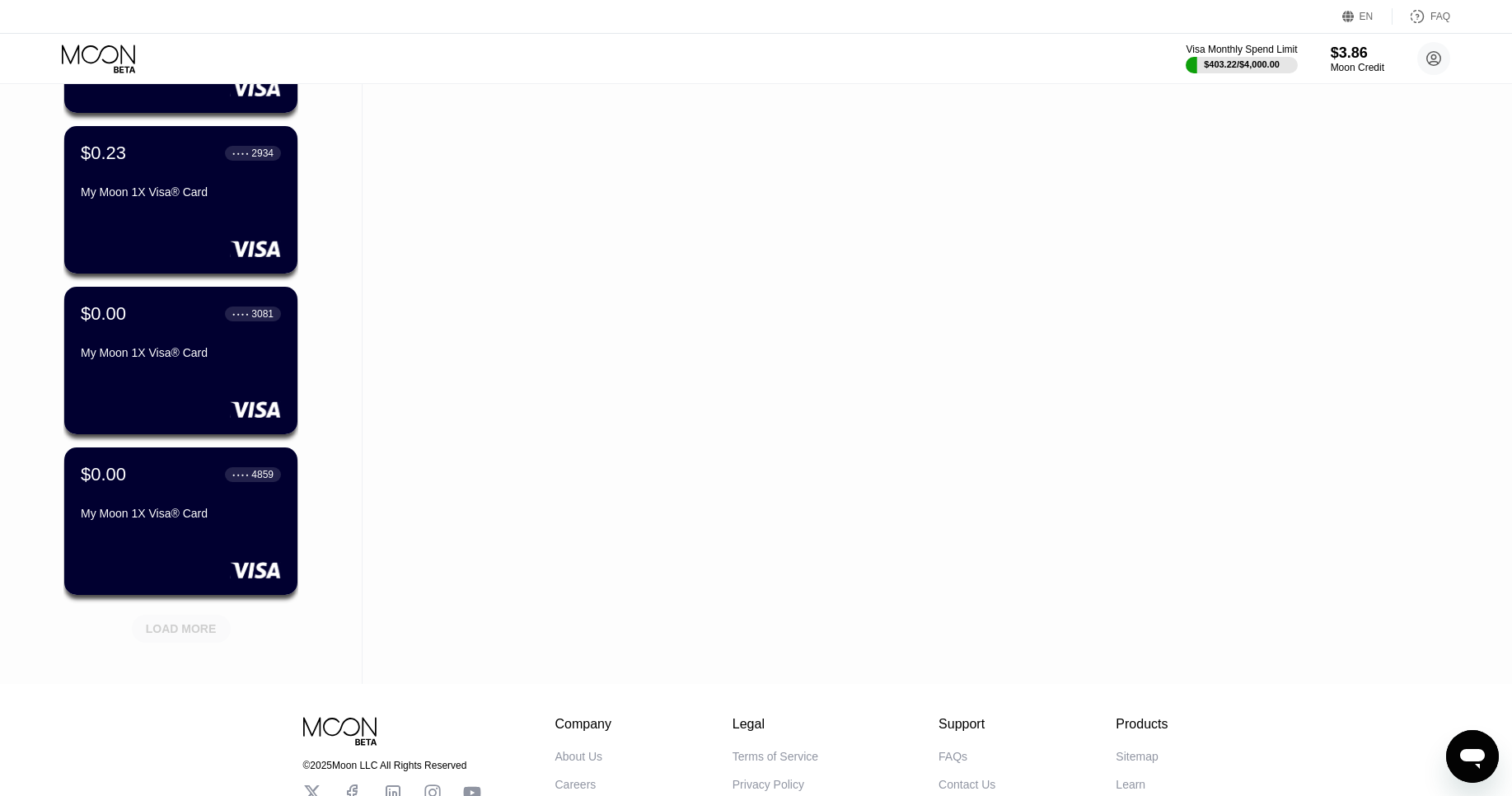
click at [203, 625] on div "LOAD MORE" at bounding box center [182, 628] width 71 height 15
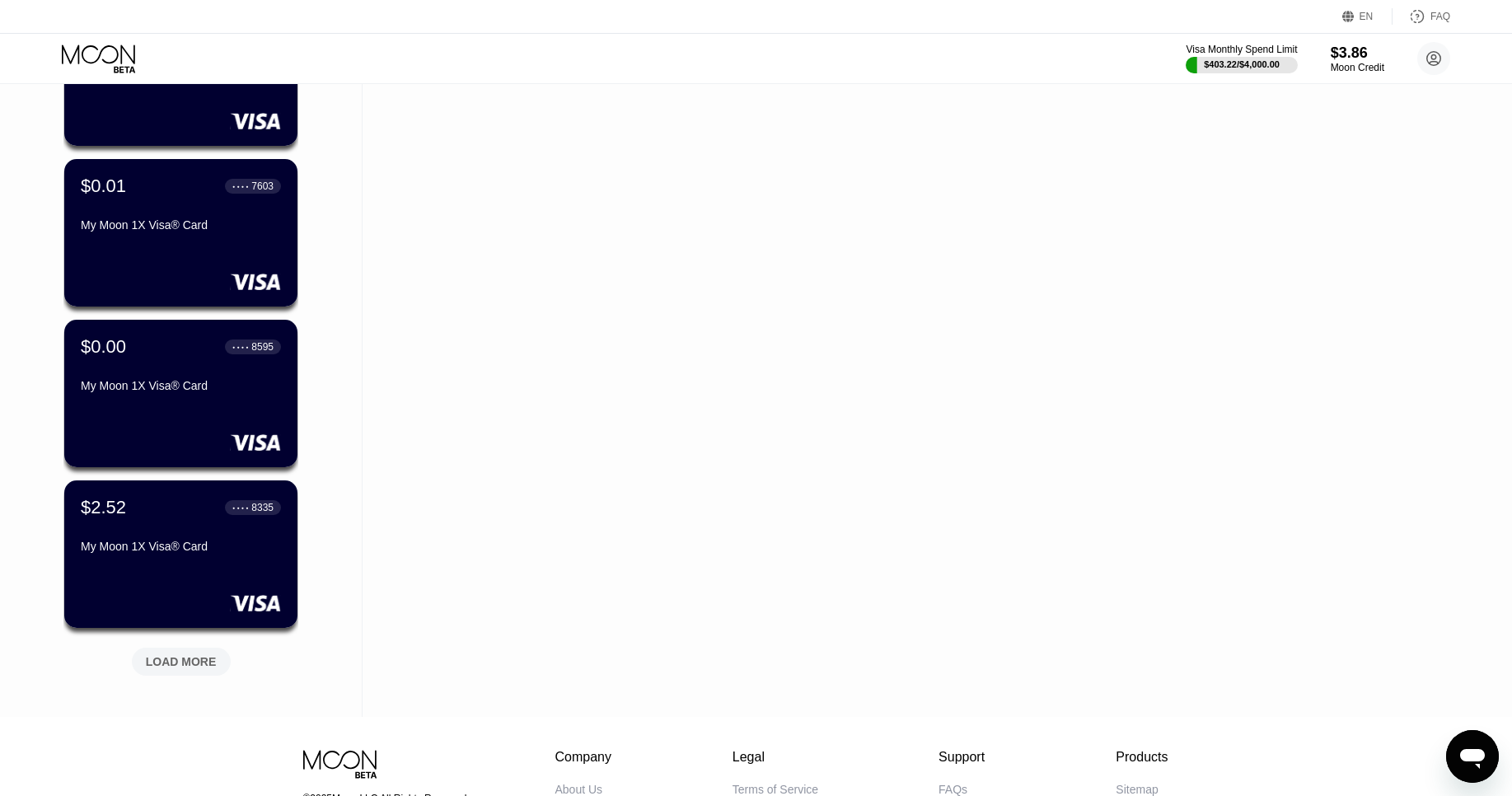
scroll to position [9216, 0]
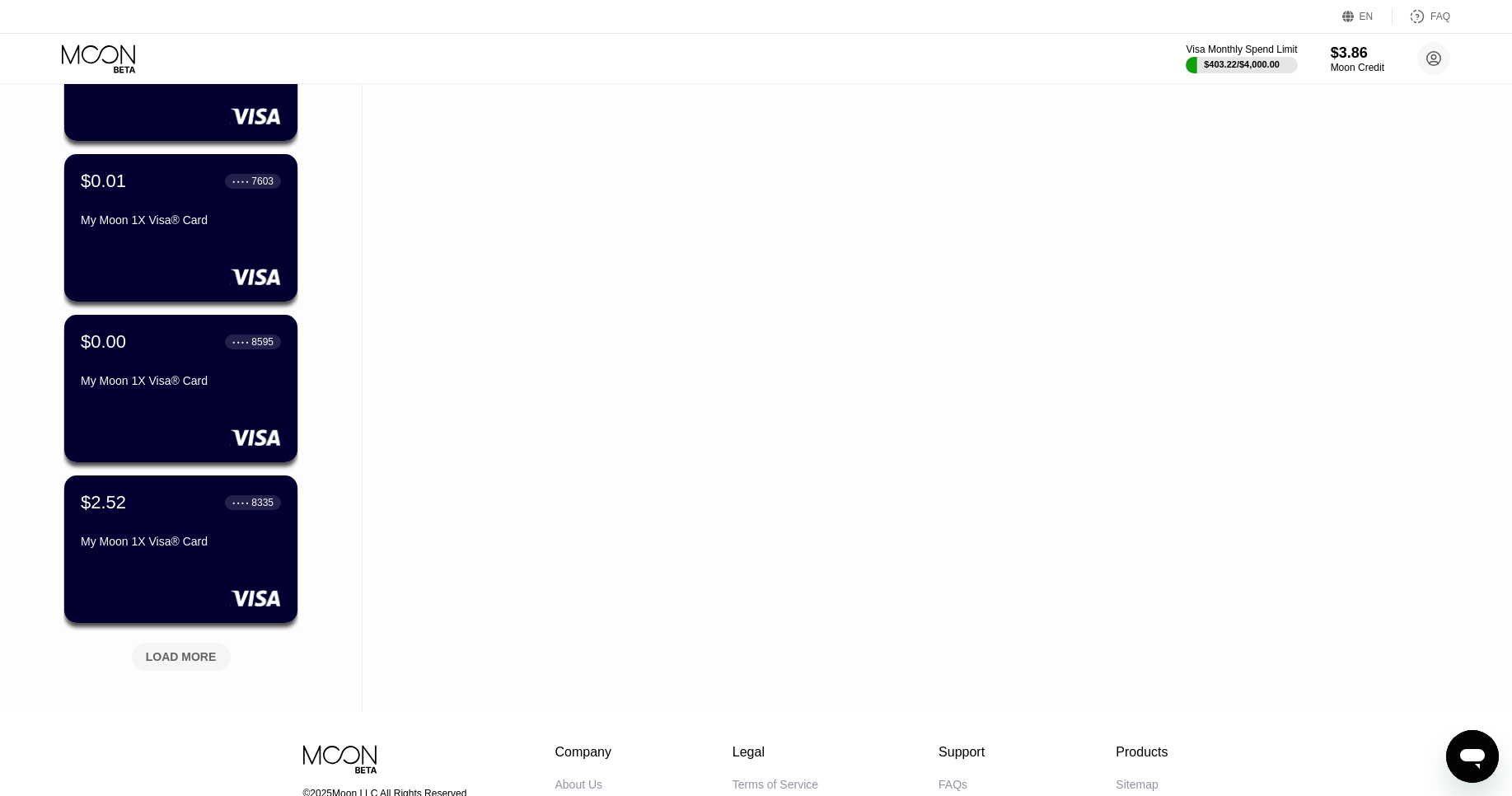
click at [215, 646] on div "LOAD MORE" at bounding box center [182, 657] width 99 height 28
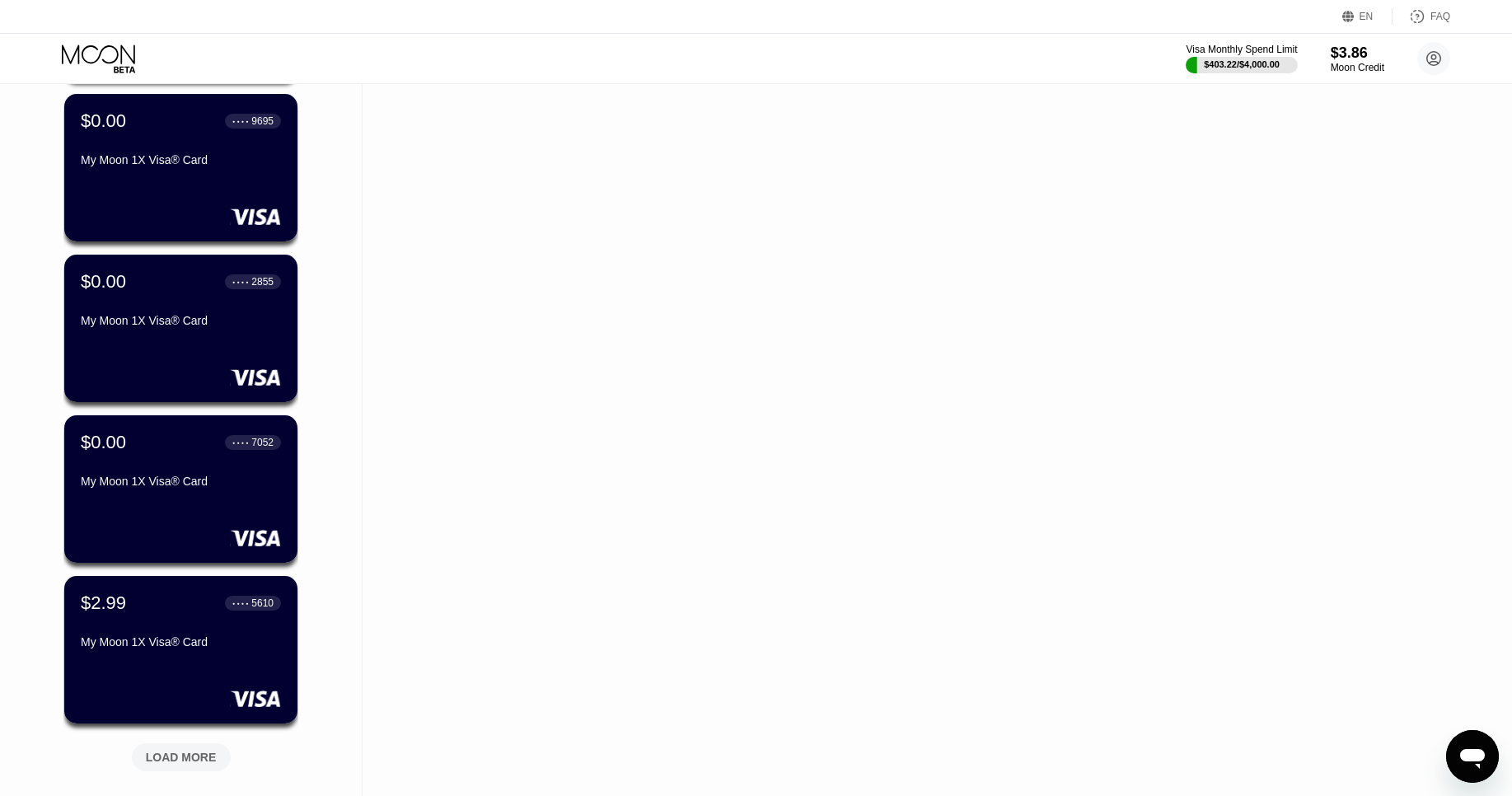
scroll to position [9933, 0]
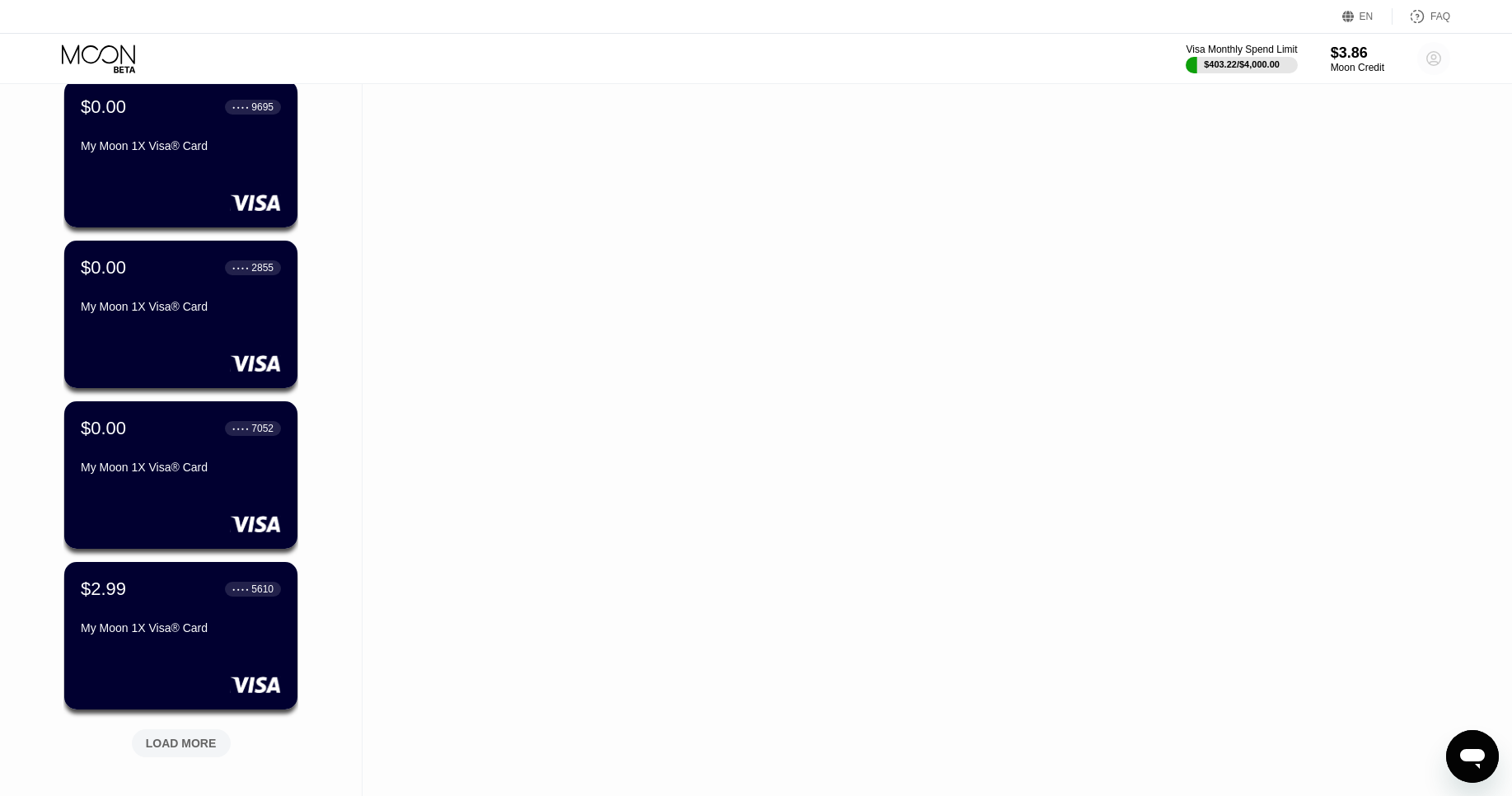
click at [1435, 65] on icon at bounding box center [1434, 59] width 14 height 14
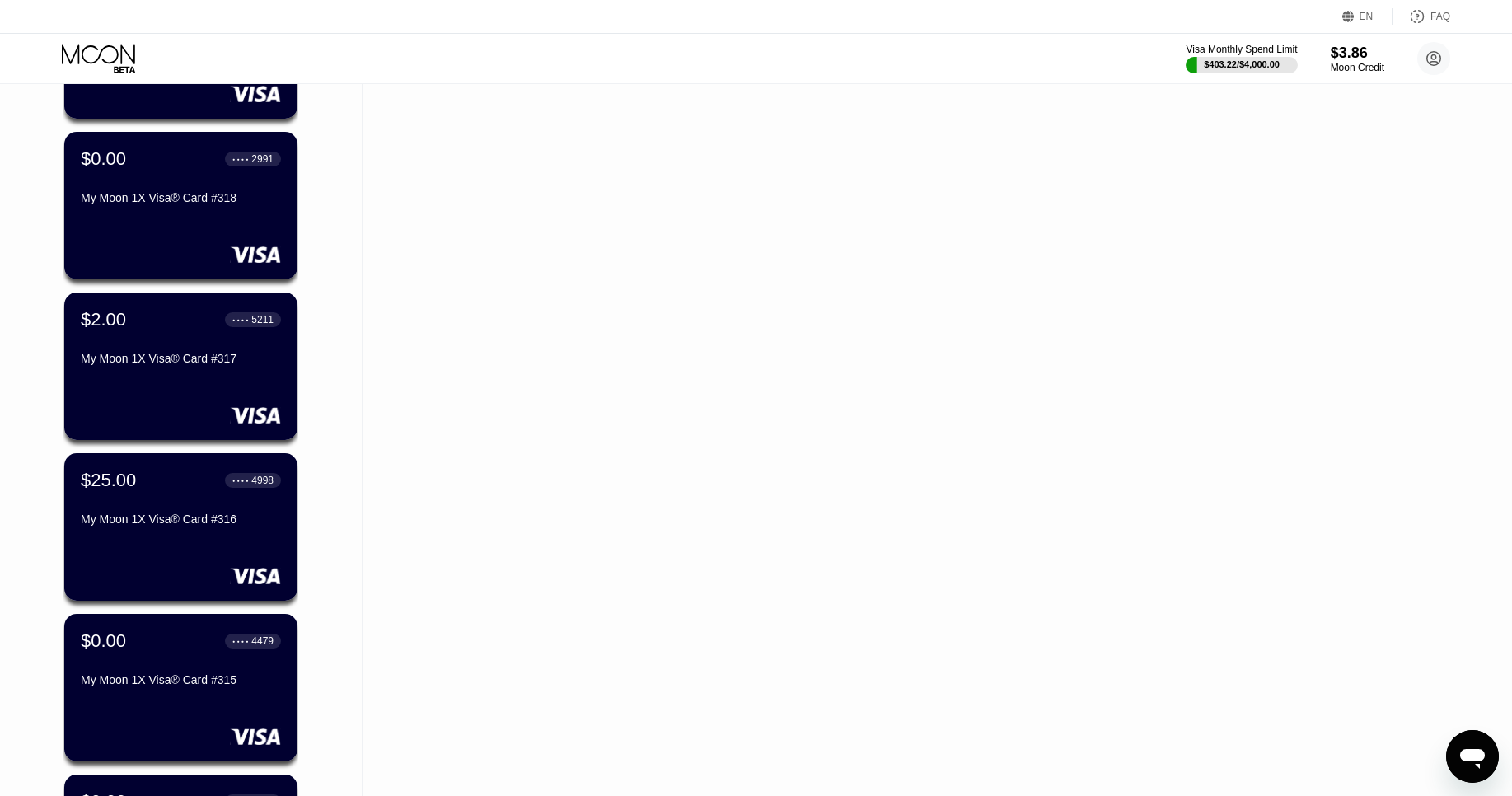
scroll to position [1387, 0]
